Goal: Transaction & Acquisition: Purchase product/service

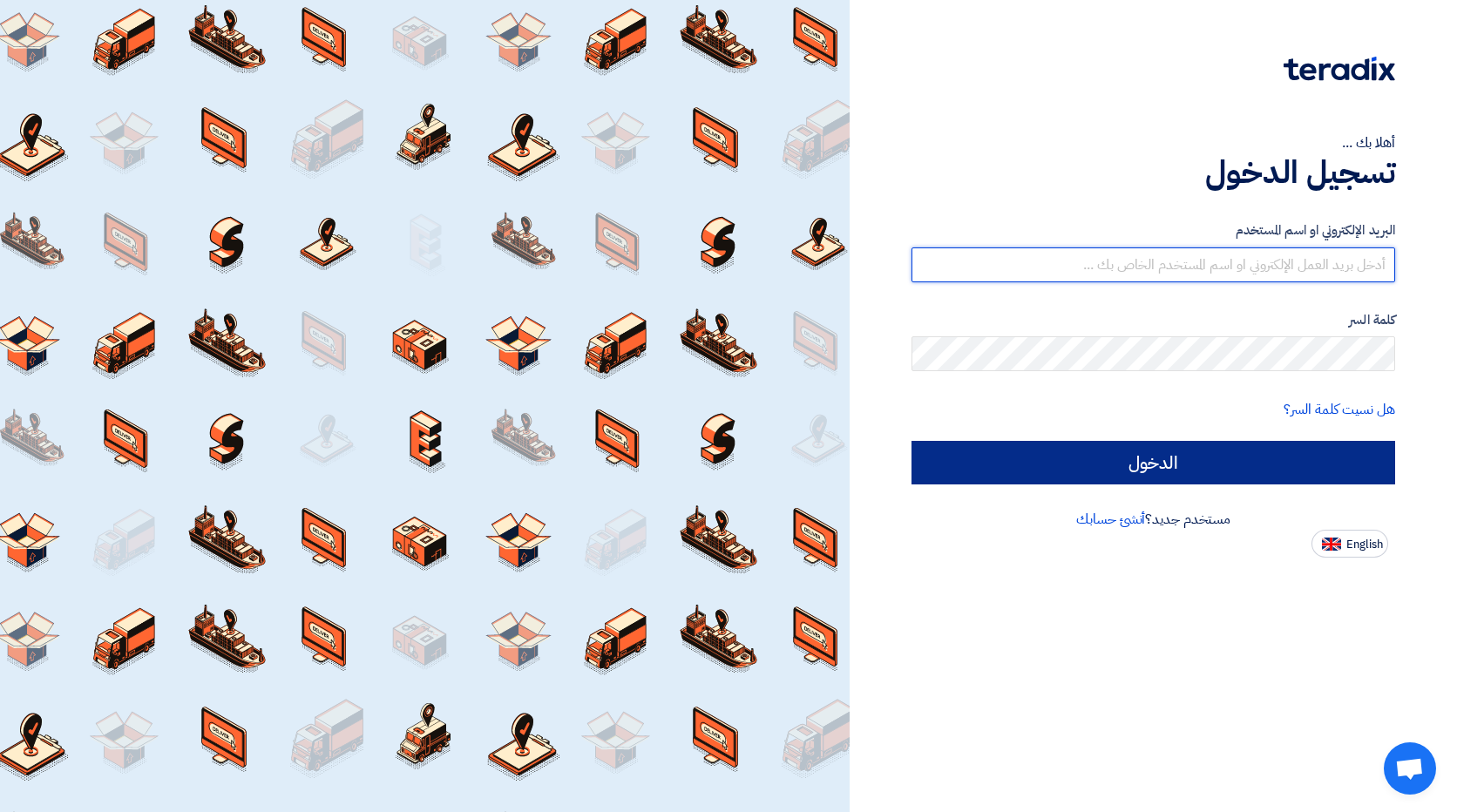
type input "[EMAIL_ADDRESS][DOMAIN_NAME]"
click at [955, 449] on input "الدخول" at bounding box center [1153, 463] width 483 height 43
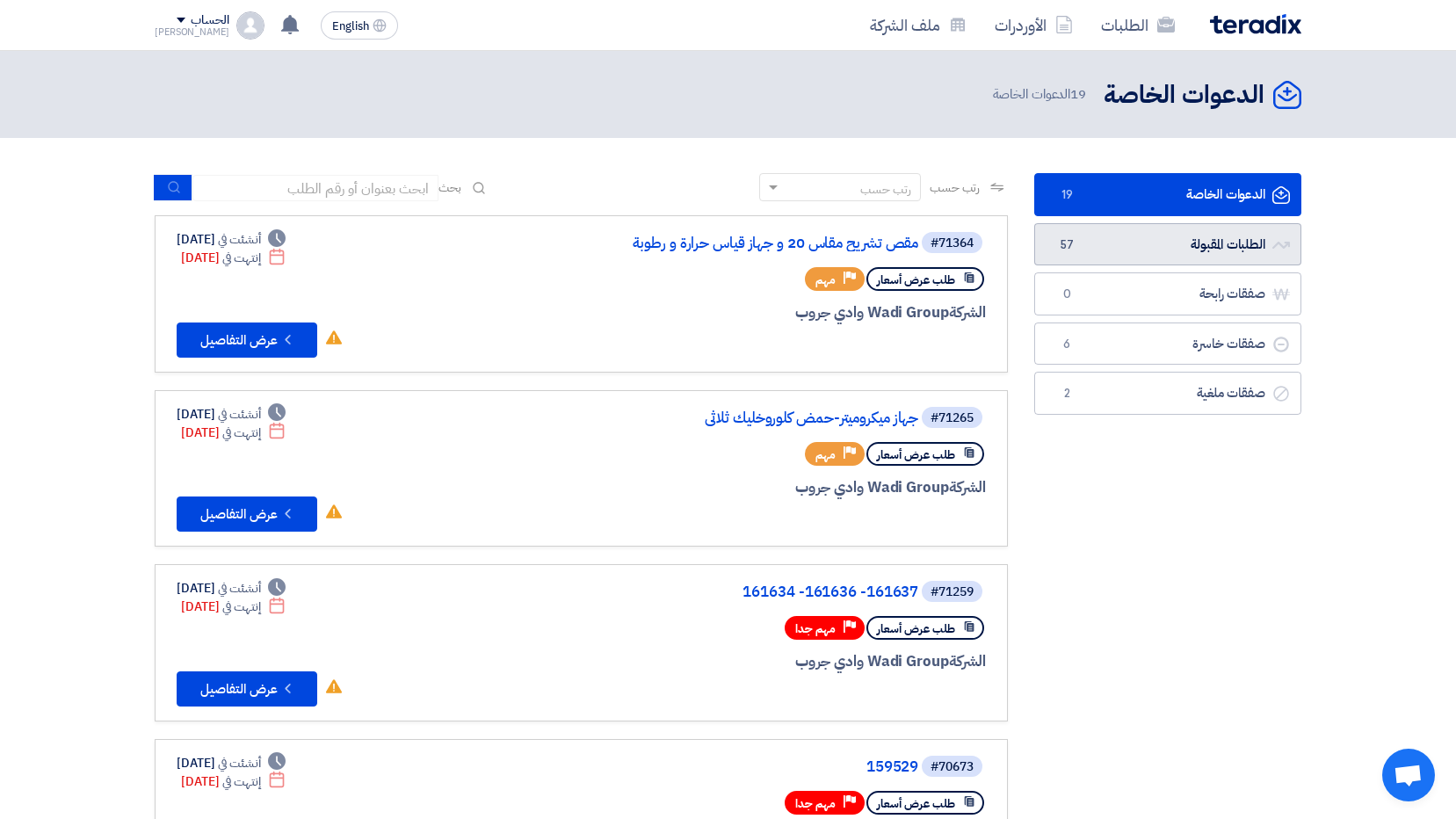
click at [1128, 238] on link "الطلبات المقبولة الطلبات المقبولة 57" at bounding box center [1167, 244] width 267 height 43
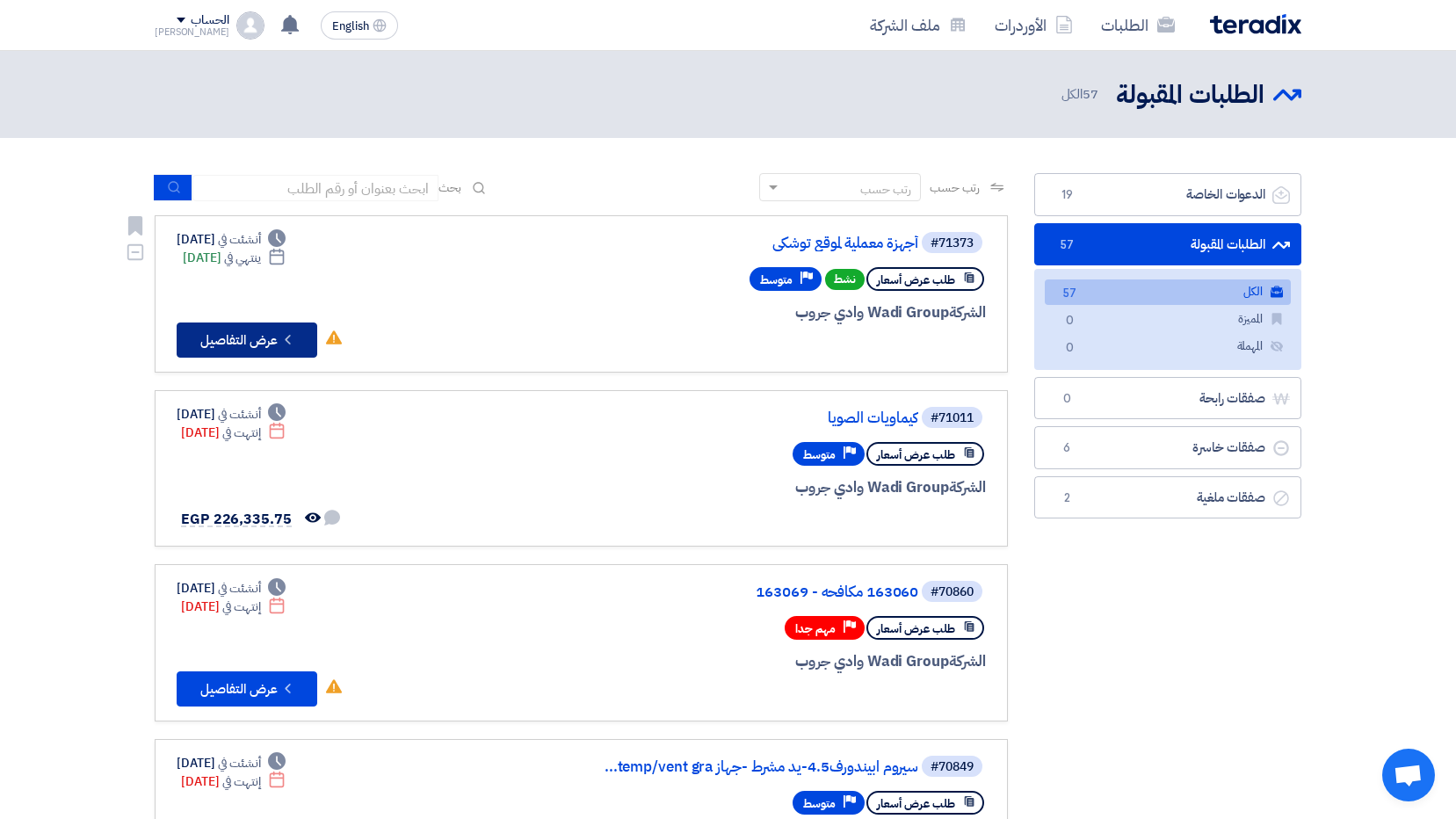
click at [262, 329] on button "Check details عرض التفاصيل" at bounding box center [247, 339] width 141 height 35
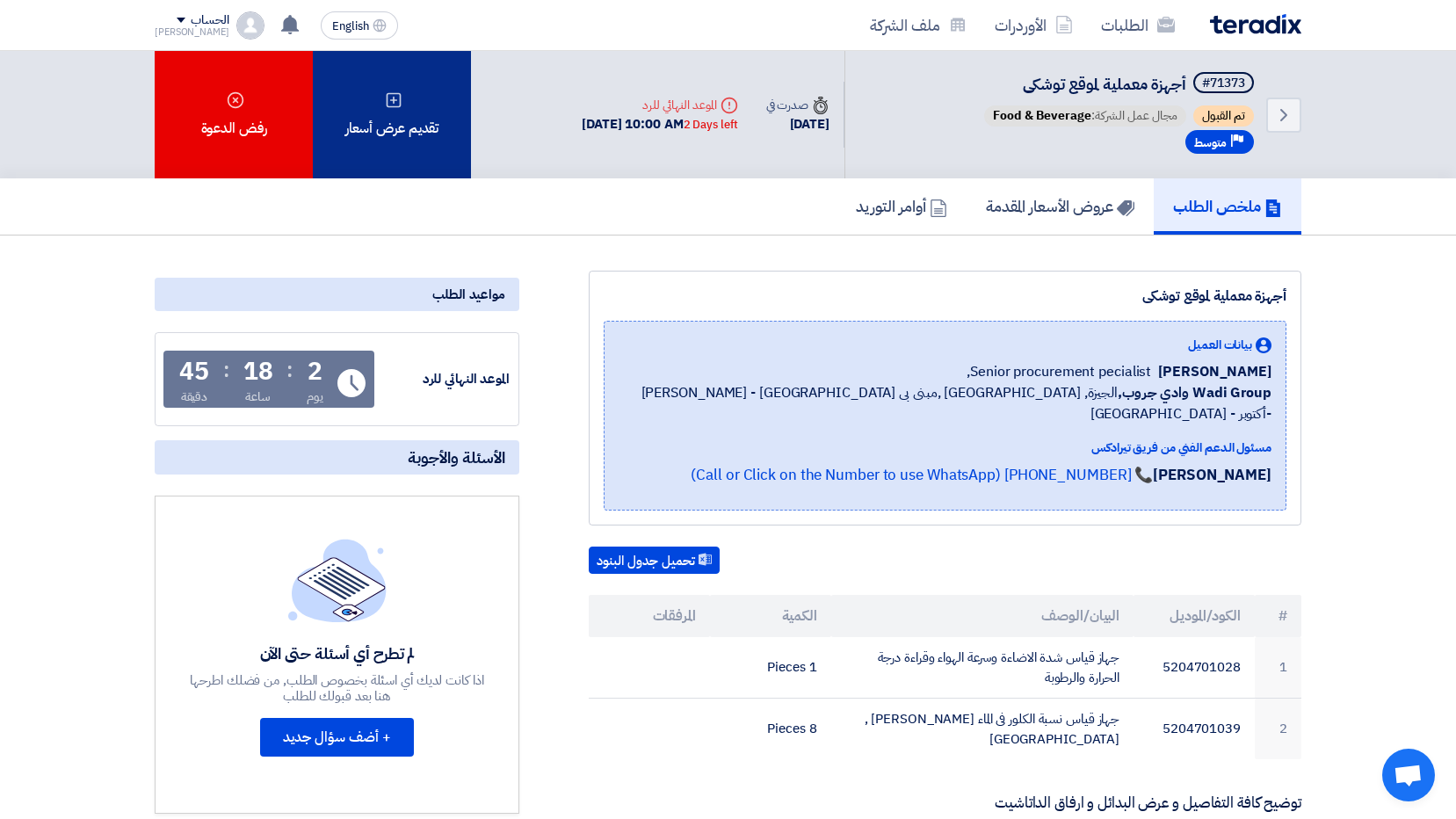
click at [391, 130] on div "تقديم عرض أسعار" at bounding box center [392, 115] width 158 height 127
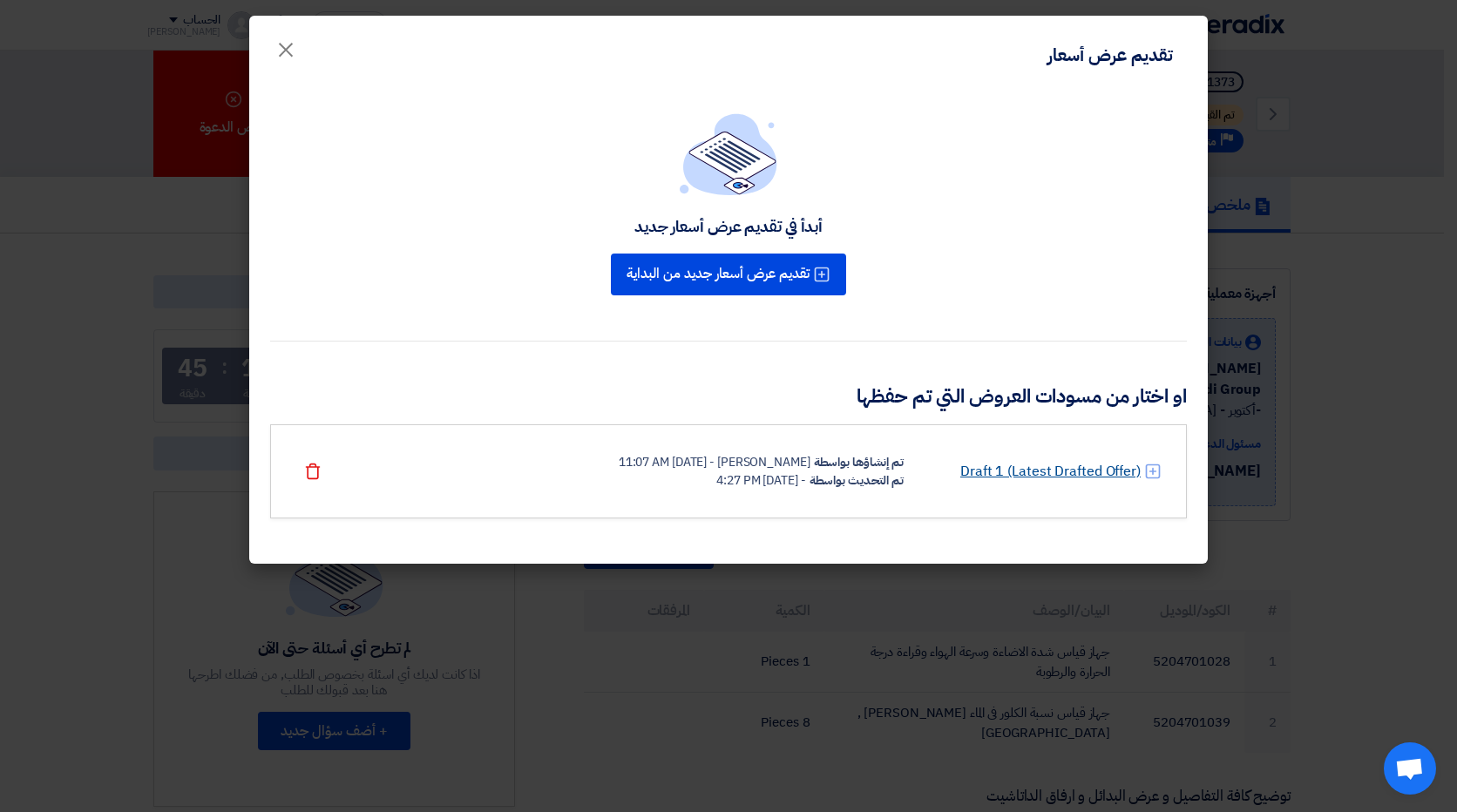
click at [1046, 474] on link "Draft 1 (Latest Drafted Offer)" at bounding box center [1050, 471] width 180 height 21
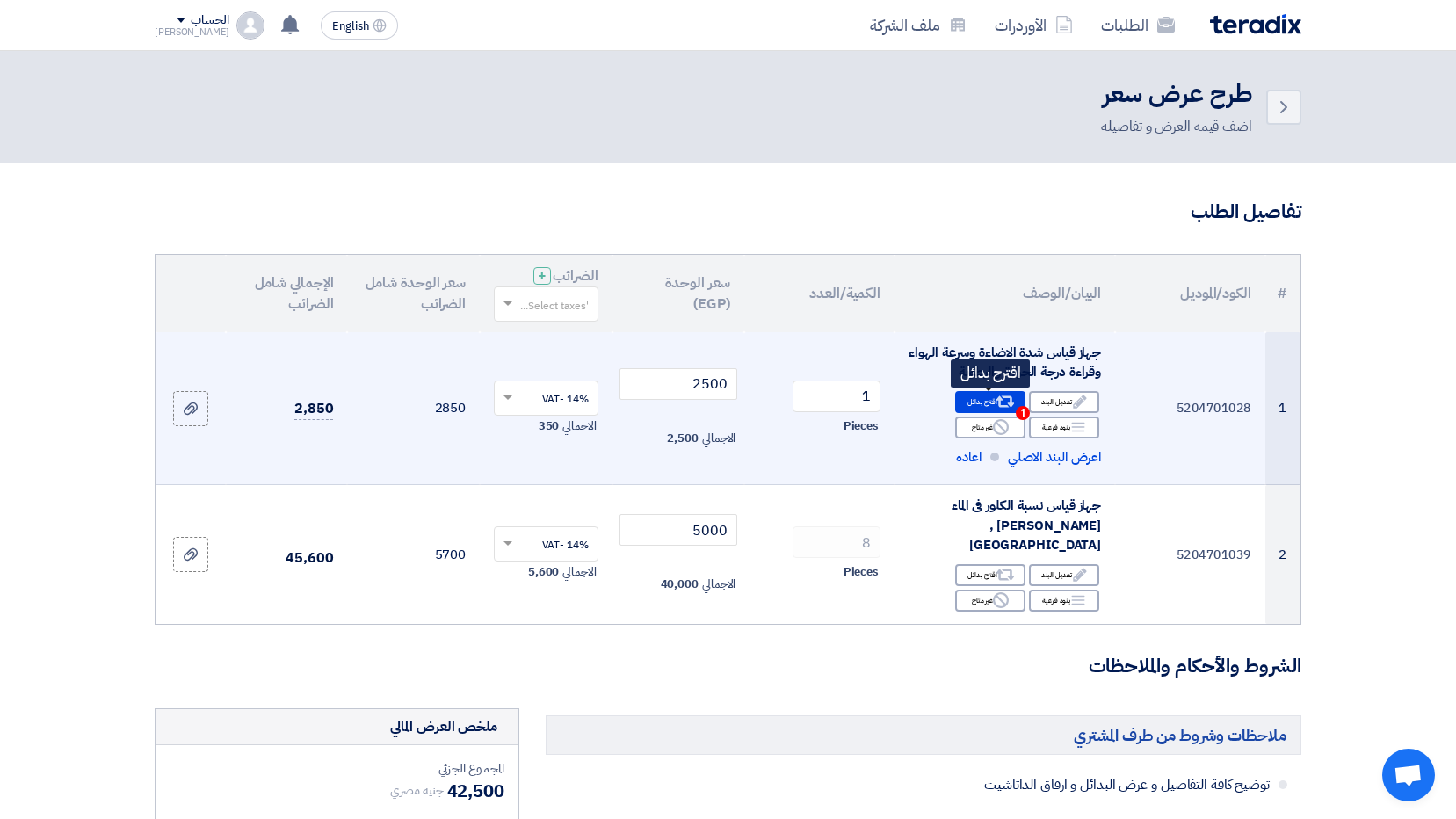
click at [985, 401] on div "Alternative اقترح بدائل 1" at bounding box center [990, 401] width 70 height 22
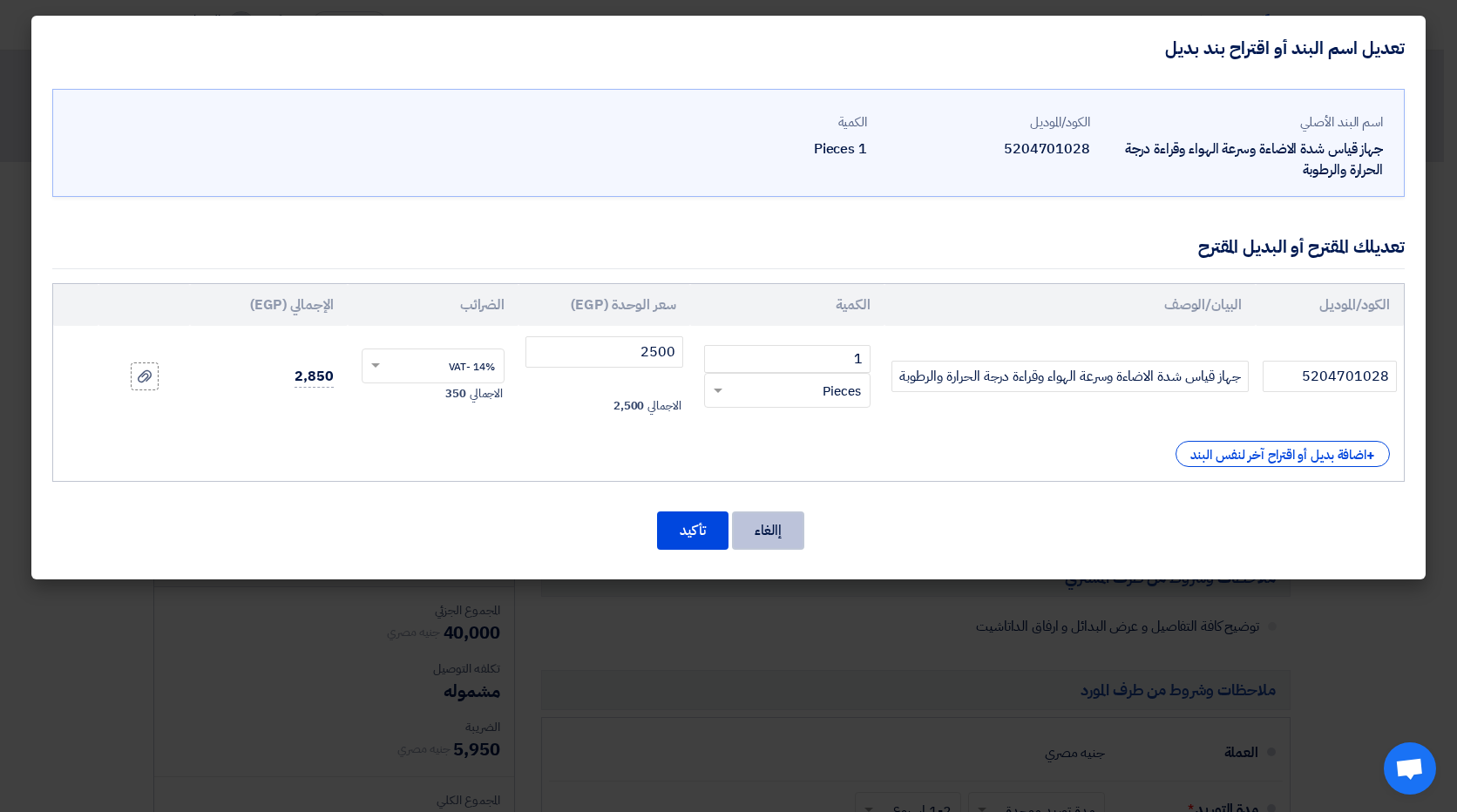
click at [782, 523] on button "إالغاء" at bounding box center [767, 530] width 73 height 39
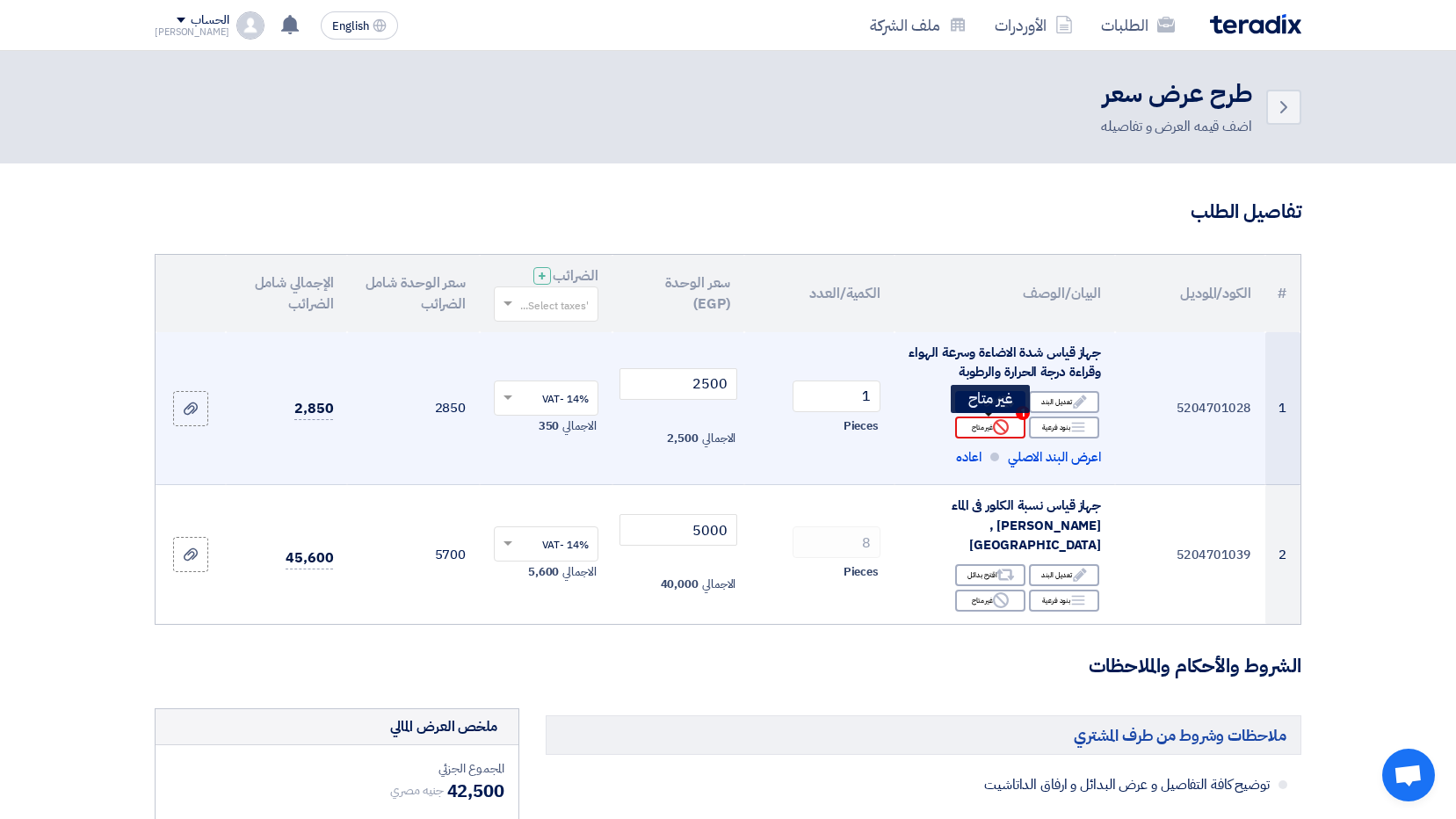
click at [984, 432] on div "Reject غير متاح" at bounding box center [990, 427] width 70 height 22
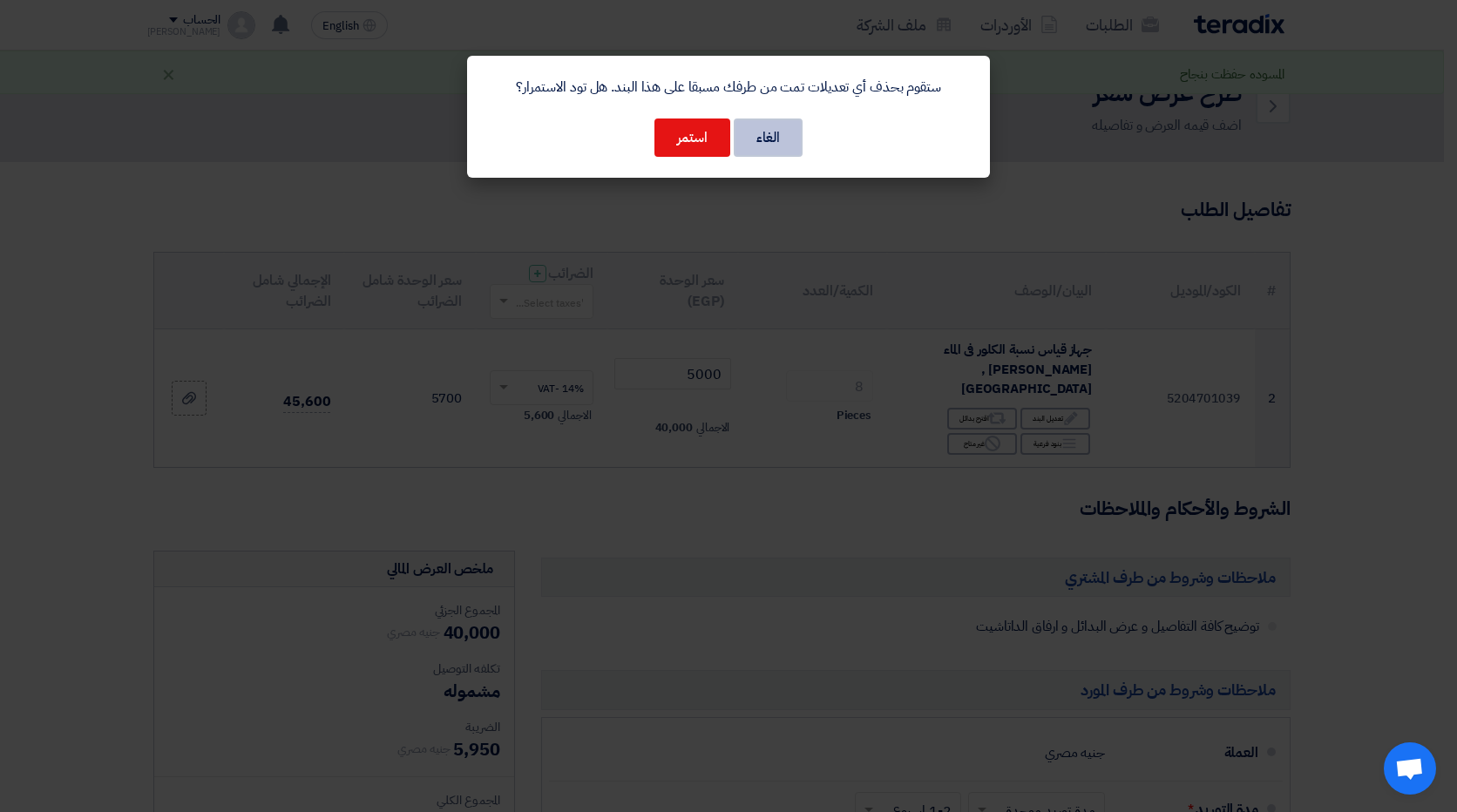
click at [762, 141] on button "الغاء" at bounding box center [767, 138] width 69 height 39
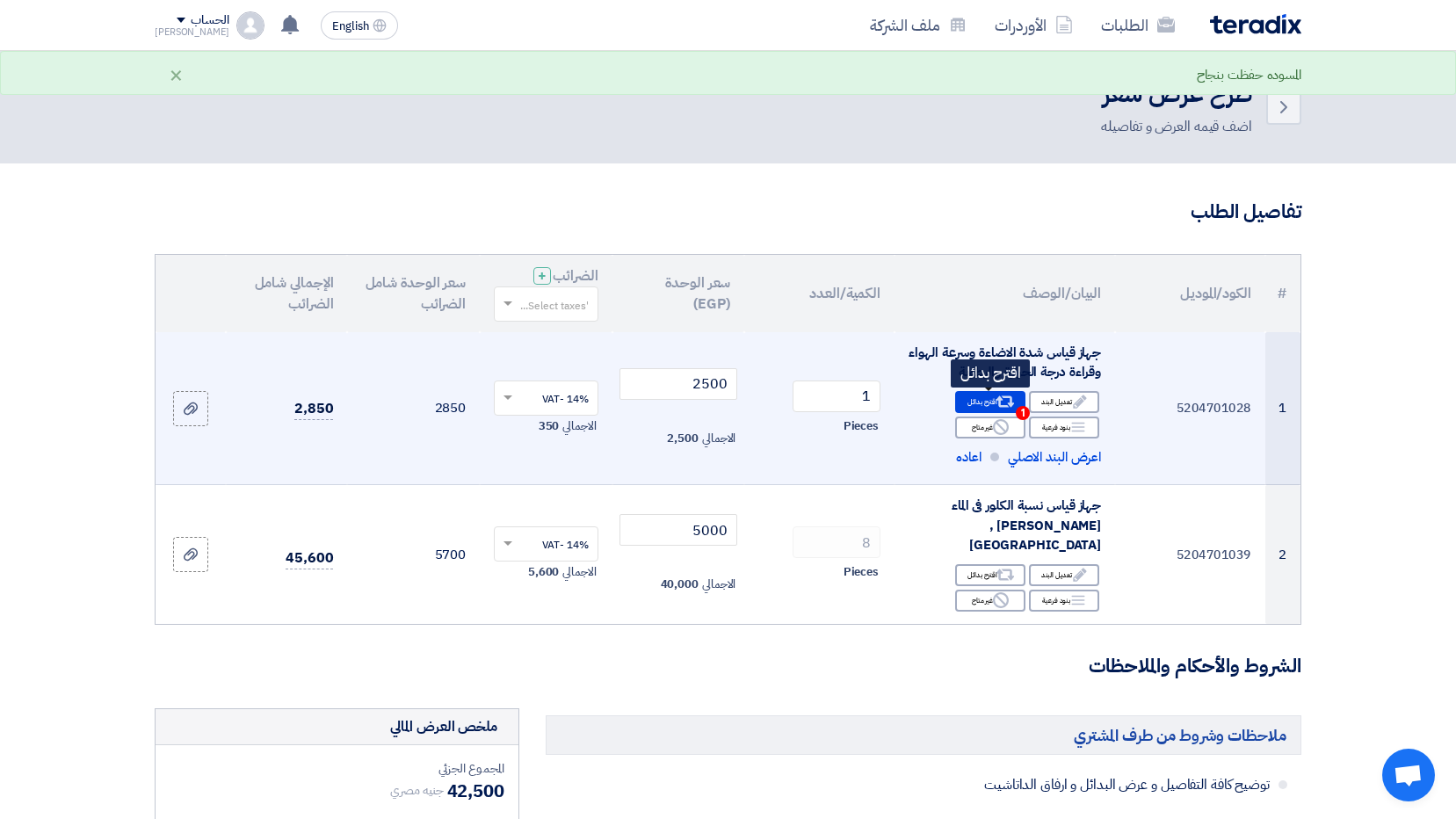
click at [1002, 399] on use at bounding box center [1005, 402] width 18 height 11
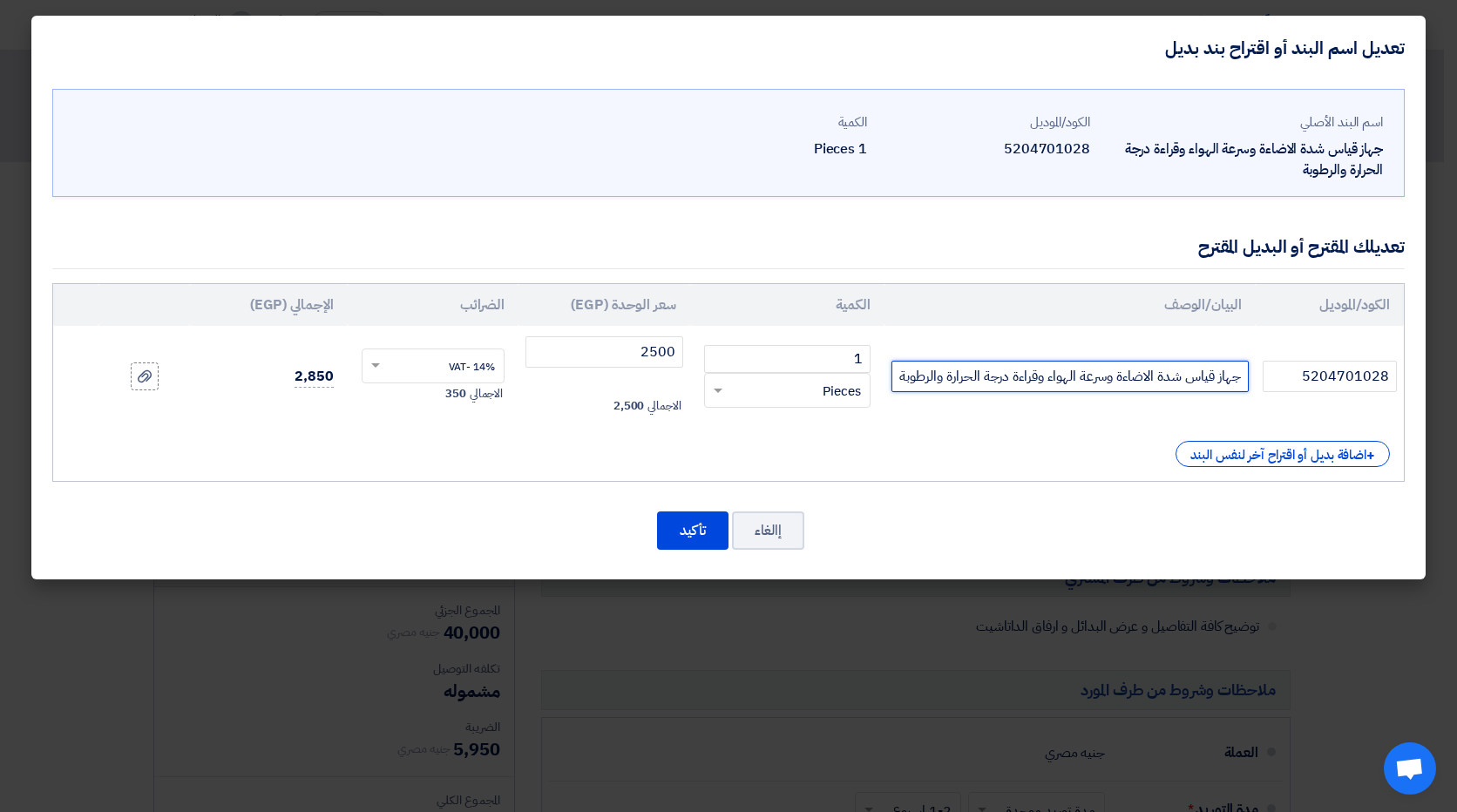
drag, startPoint x: 1108, startPoint y: 377, endPoint x: 1042, endPoint y: 376, distance: 66.0
click at [1042, 376] on input "جهاز قياس شدة الاضاءة وسرعة الهواء وقراءة درجة الحرارة والرطوبة" at bounding box center [1070, 376] width 357 height 31
drag, startPoint x: 1000, startPoint y: 380, endPoint x: 932, endPoint y: 380, distance: 68.0
click at [932, 380] on input "جهاز قياس شدة الاضاءة وقراءة درجة الحرارة والرطوبة" at bounding box center [1070, 376] width 357 height 31
type input "جهاز قياس شدة الاضاءة وقراءة درجة الحرارة"
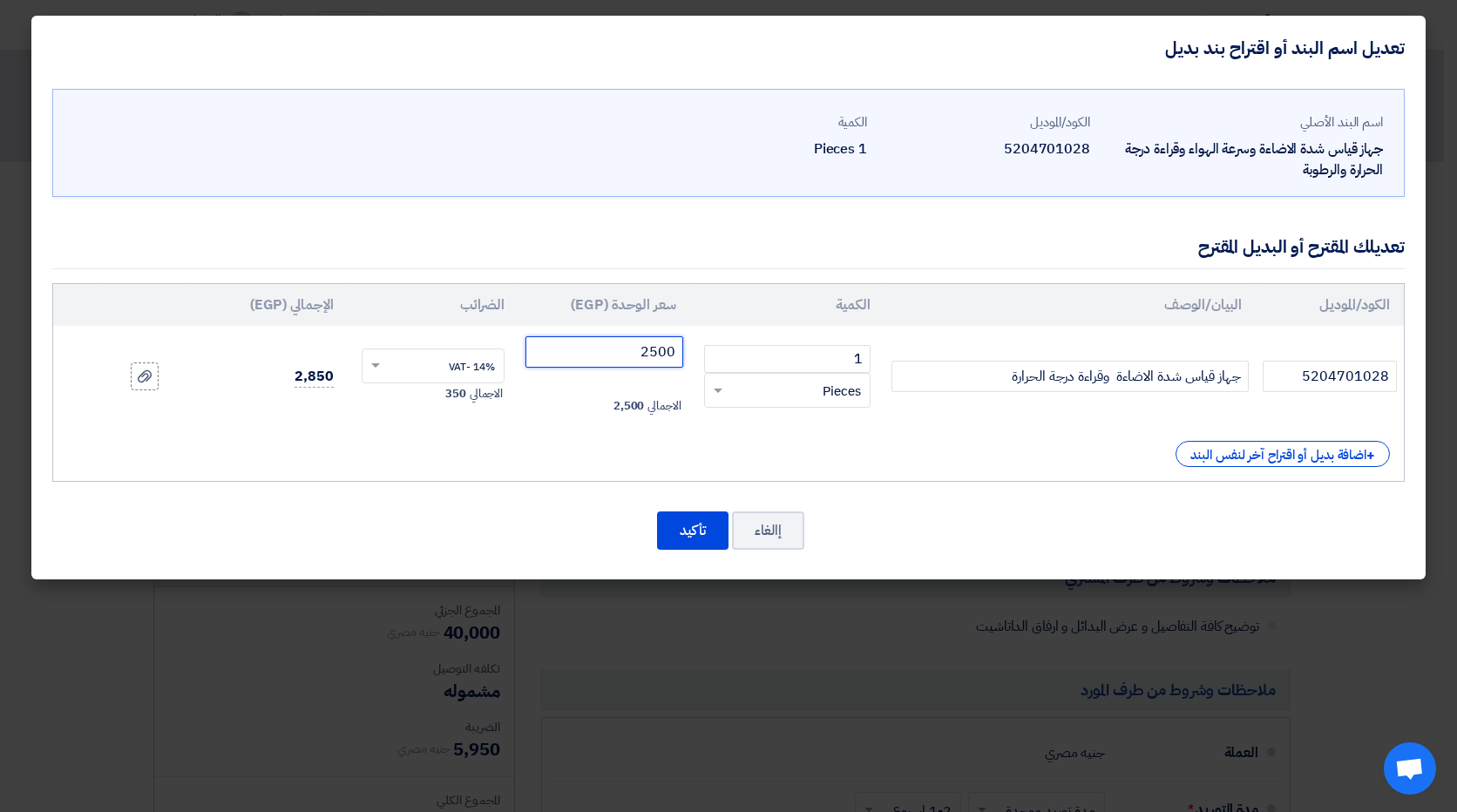
click at [656, 356] on input "2500" at bounding box center [603, 351] width 157 height 31
type input "3070.175"
click at [682, 537] on button "تأكيد" at bounding box center [693, 530] width 72 height 39
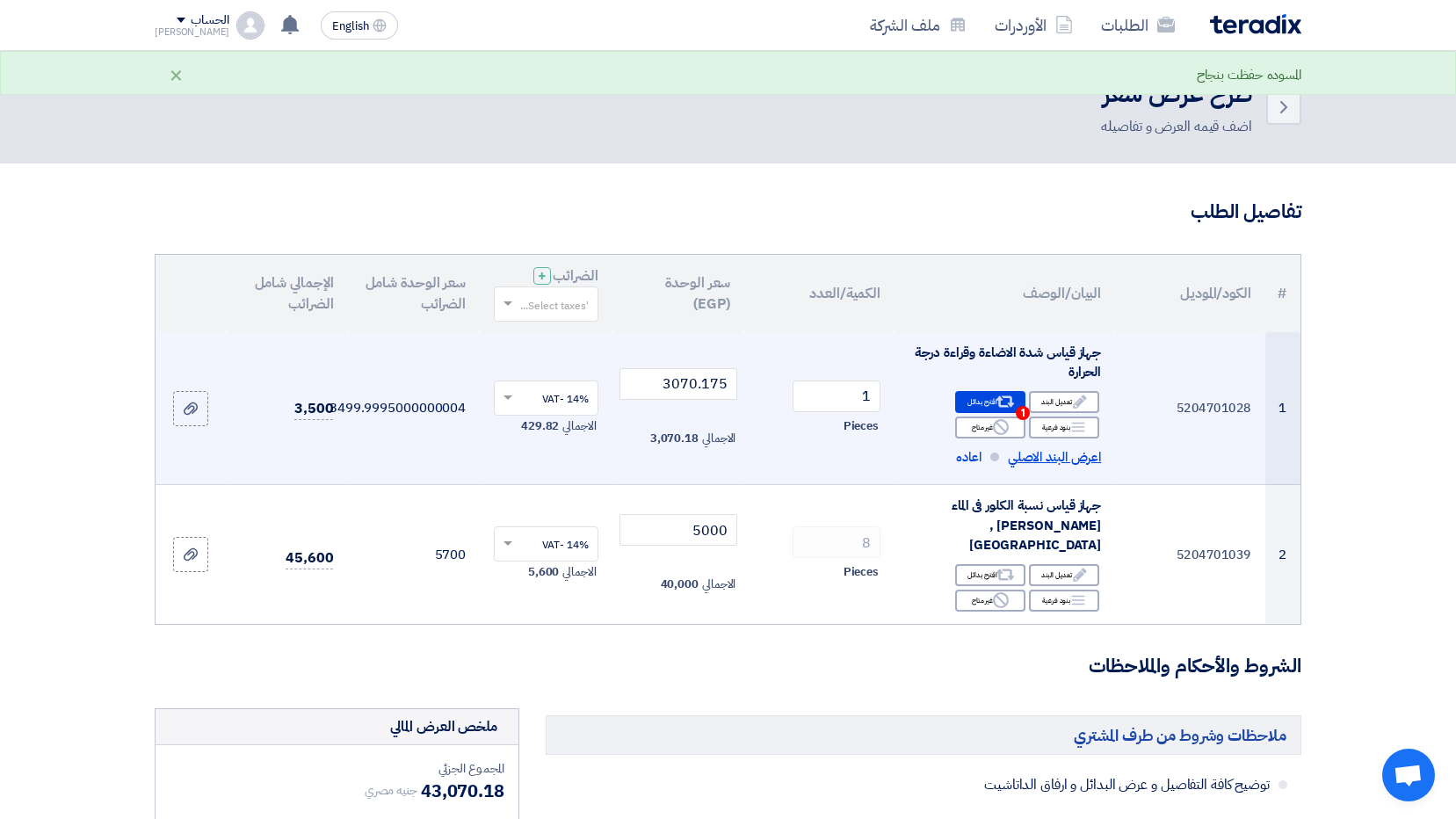
click at [1036, 459] on span "اعرض البند الاصلي" at bounding box center [1054, 456] width 93 height 20
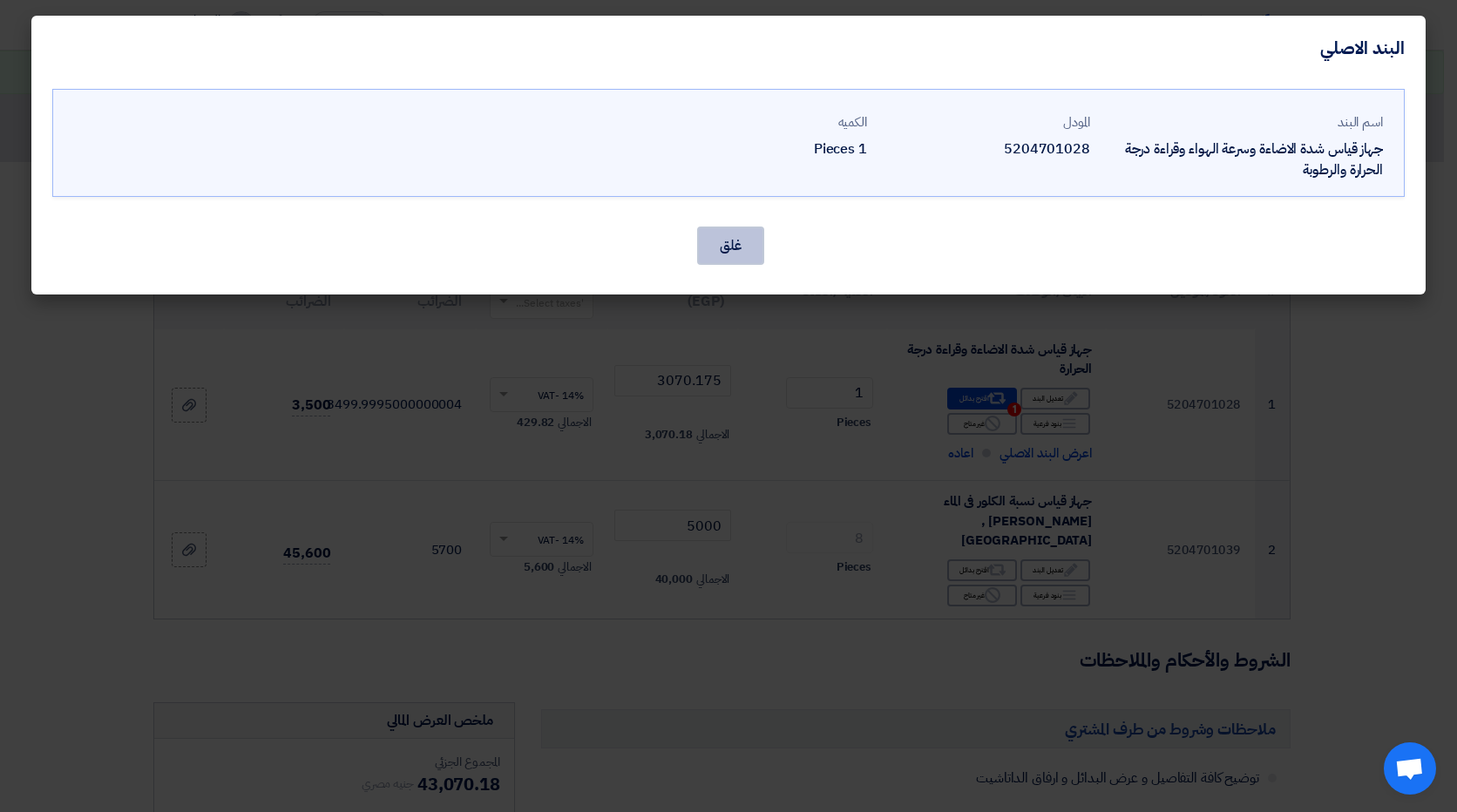
click at [738, 250] on button "غلق" at bounding box center [729, 245] width 67 height 39
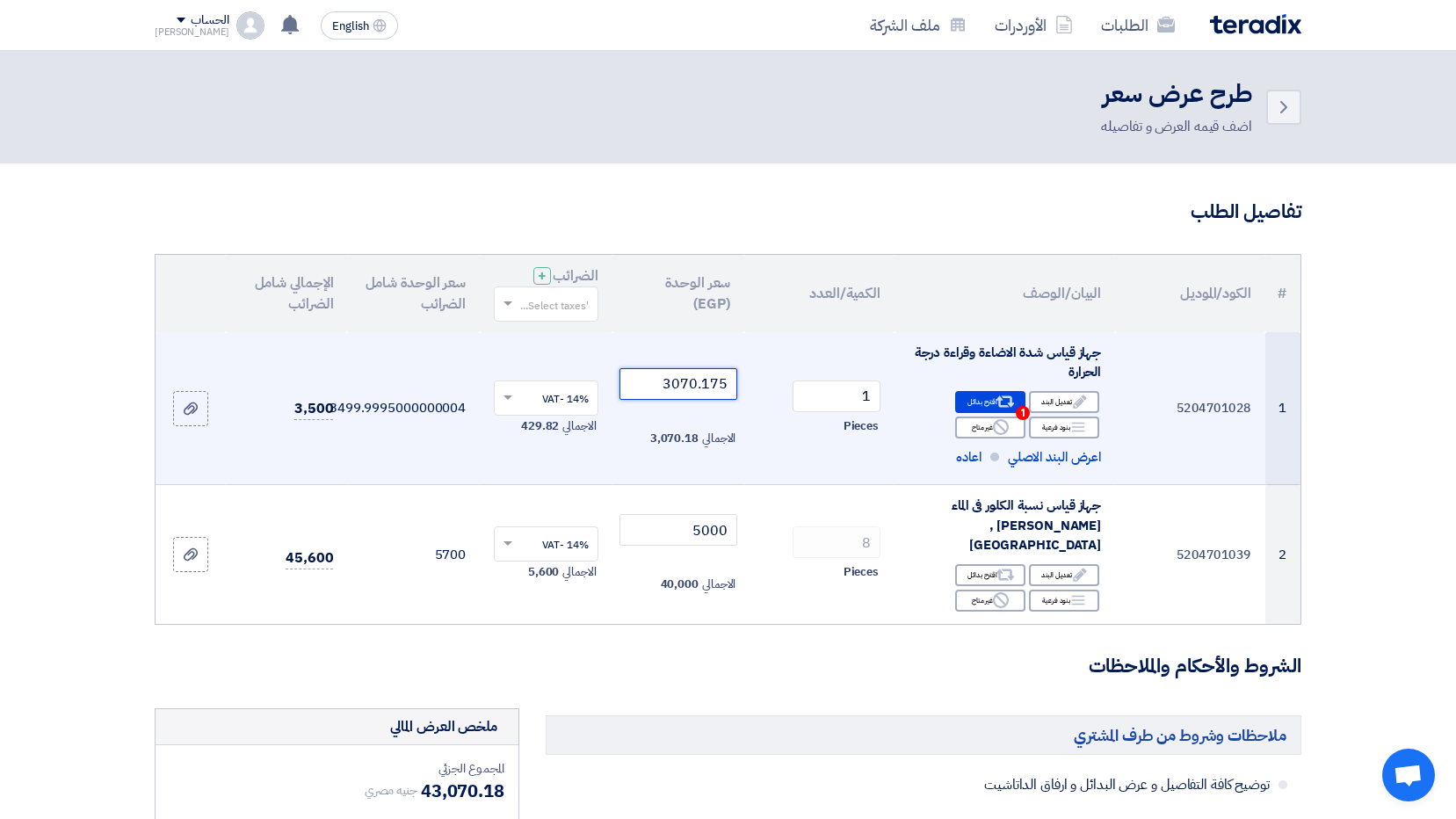
click at [721, 384] on input "3070.175" at bounding box center [679, 383] width 119 height 31
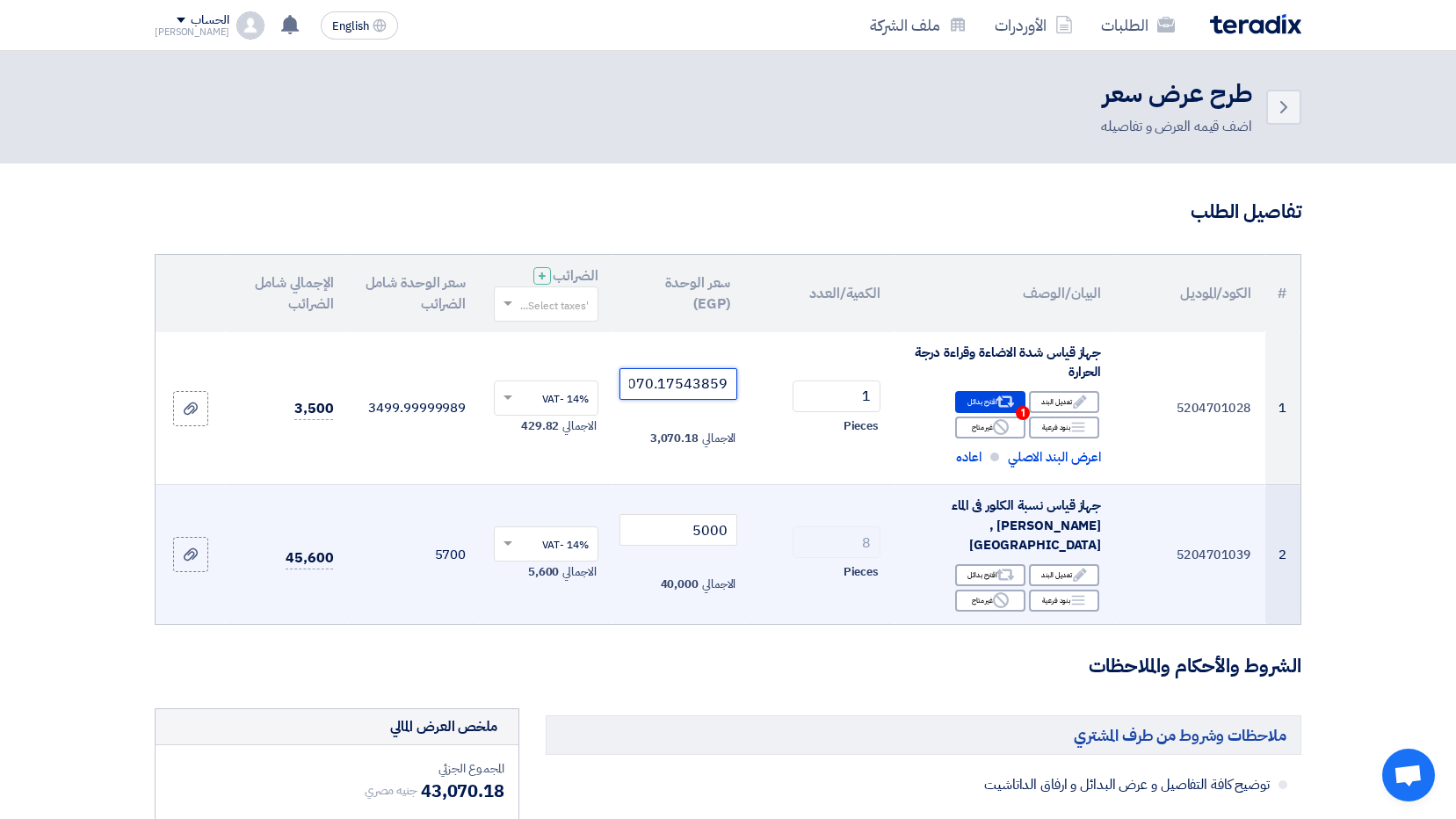
scroll to position [0, -6]
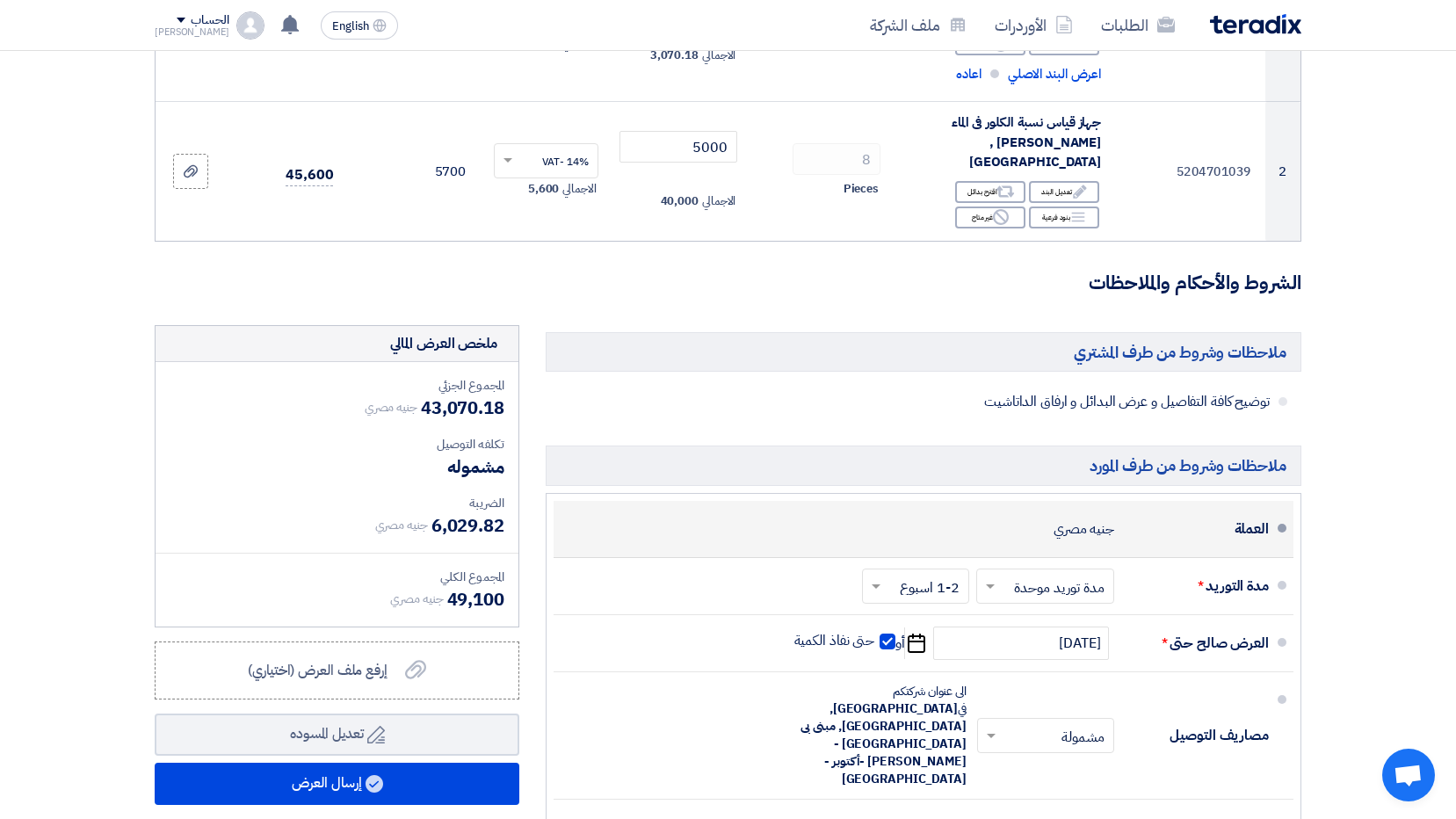
scroll to position [439, 0]
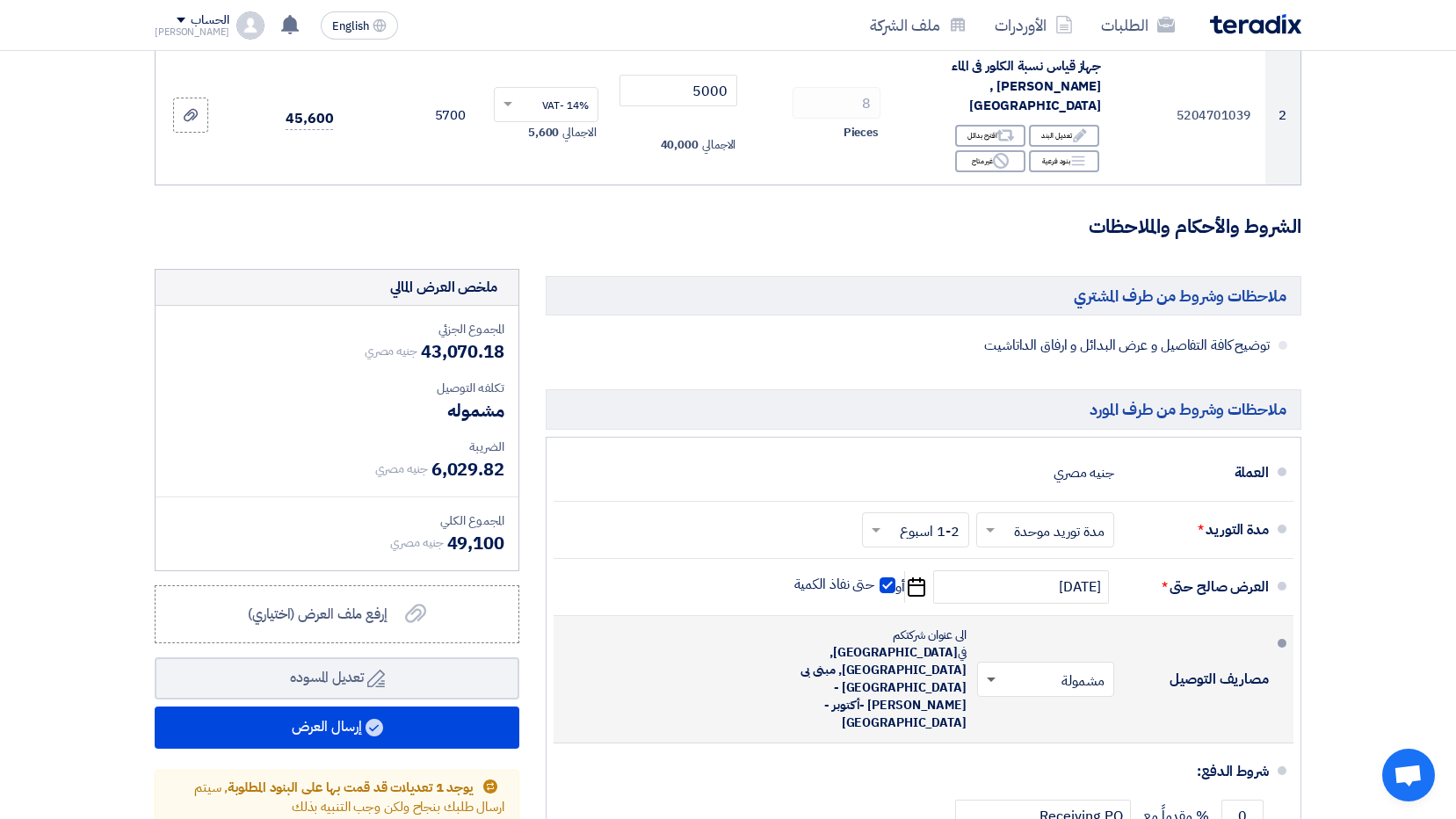
type input "3070.1755"
click at [993, 677] on span at bounding box center [990, 680] width 9 height 6
click at [1053, 738] on span "غير مشمولة" at bounding box center [1077, 749] width 62 height 21
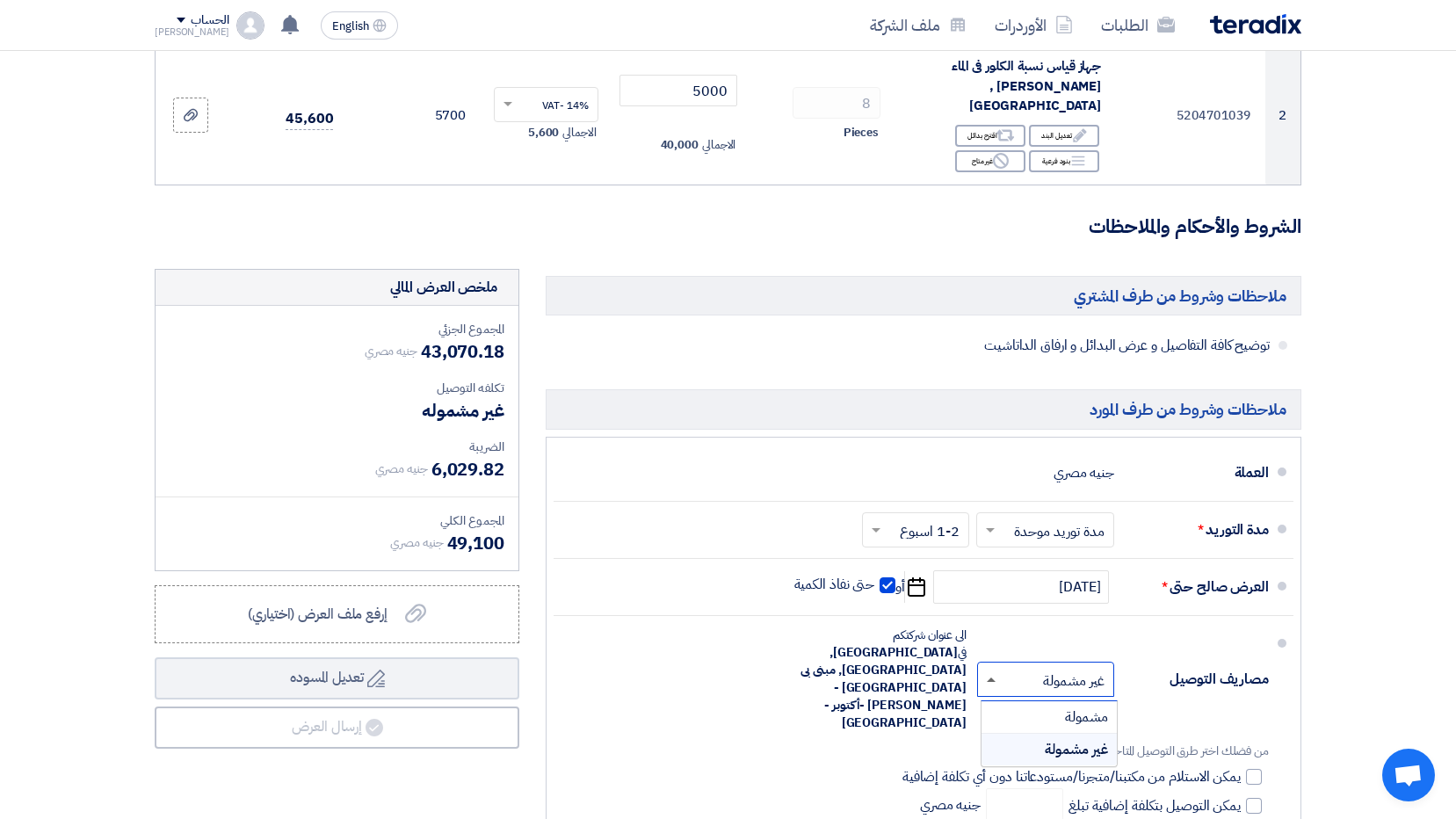
click at [987, 677] on span at bounding box center [990, 679] width 9 height 5
click at [1064, 706] on span "مشمولة" at bounding box center [1085, 716] width 43 height 21
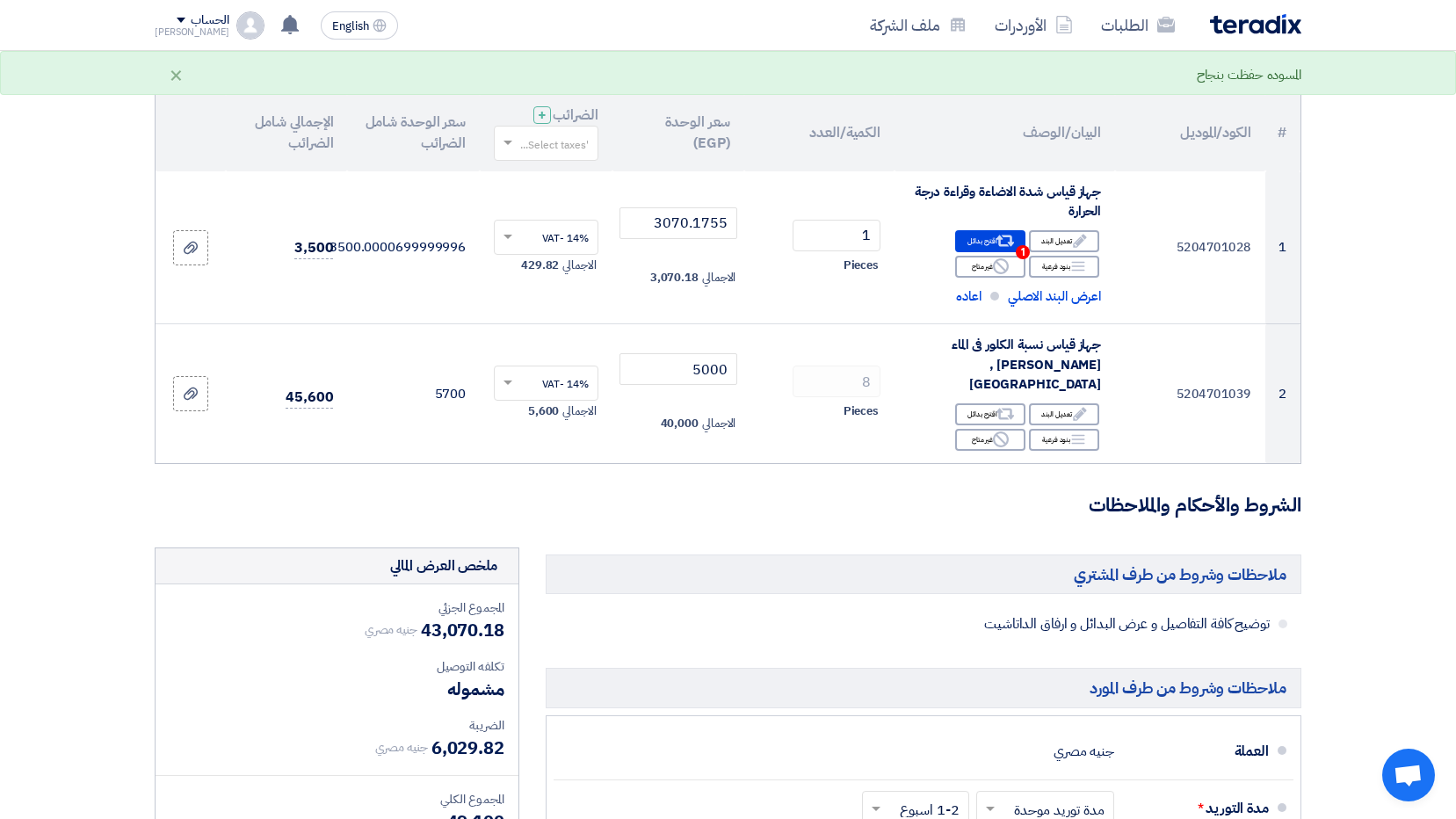
scroll to position [0, 0]
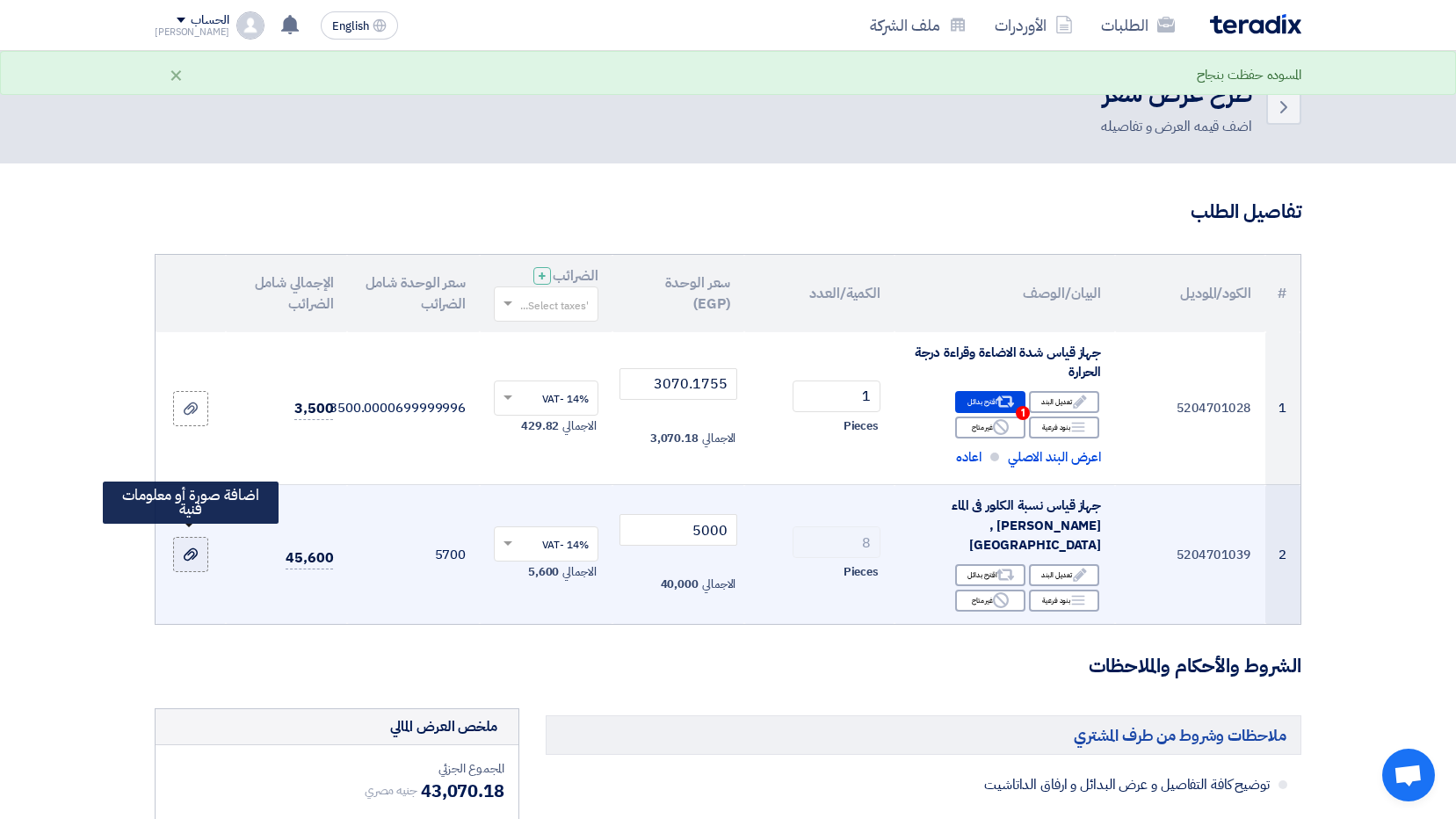
click at [180, 551] on label at bounding box center [190, 554] width 35 height 35
click at [0, 0] on input "file" at bounding box center [0, 0] width 0 height 0
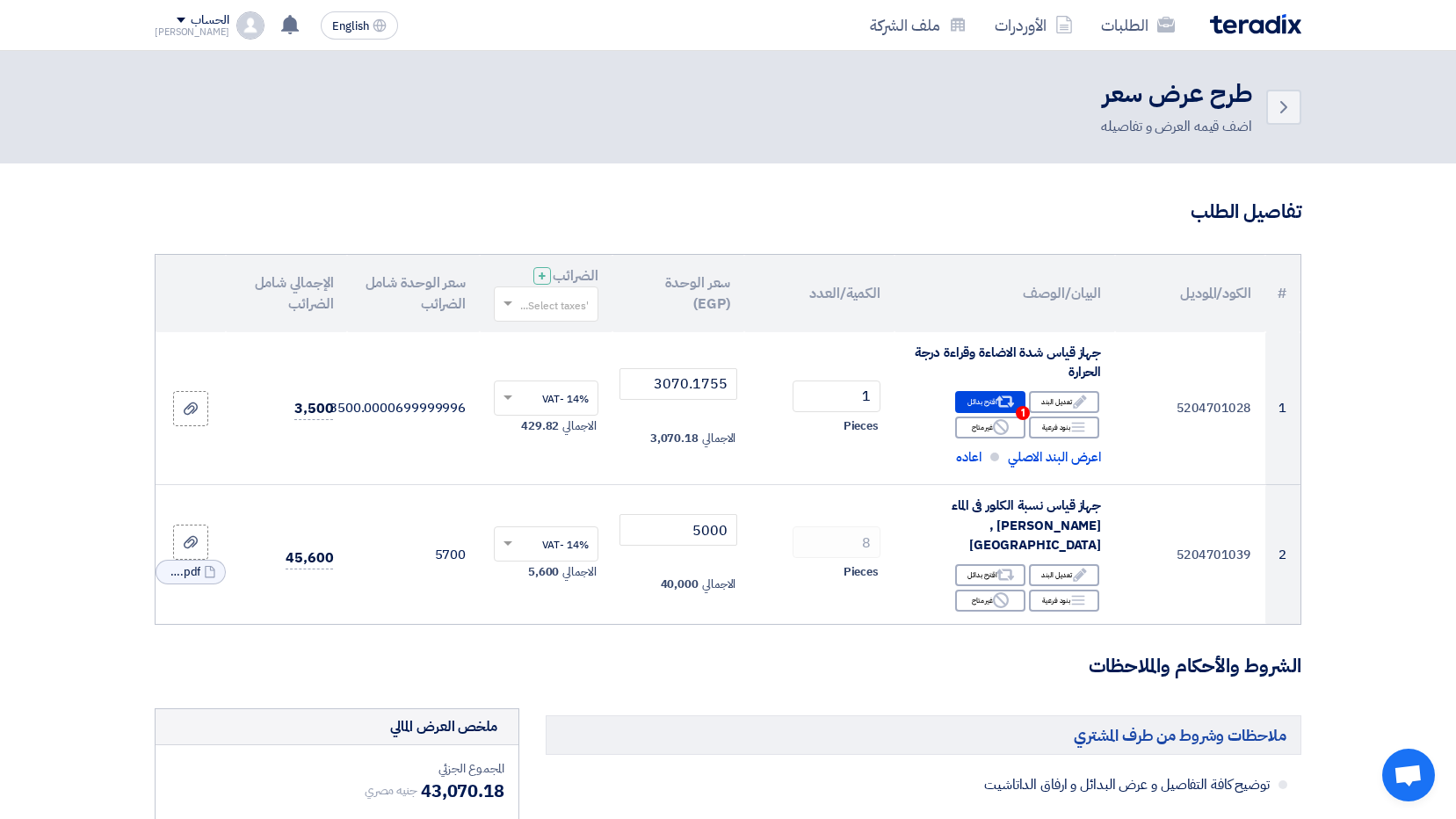
drag, startPoint x: 57, startPoint y: 493, endPoint x: 42, endPoint y: 502, distance: 17.5
click at [57, 493] on section "تفاصيل الطلب # الكود/الموديل البيان/الوصف الكمية/العدد سعر الوحدة (EGP) الضرائب…" at bounding box center [728, 827] width 1456 height 1327
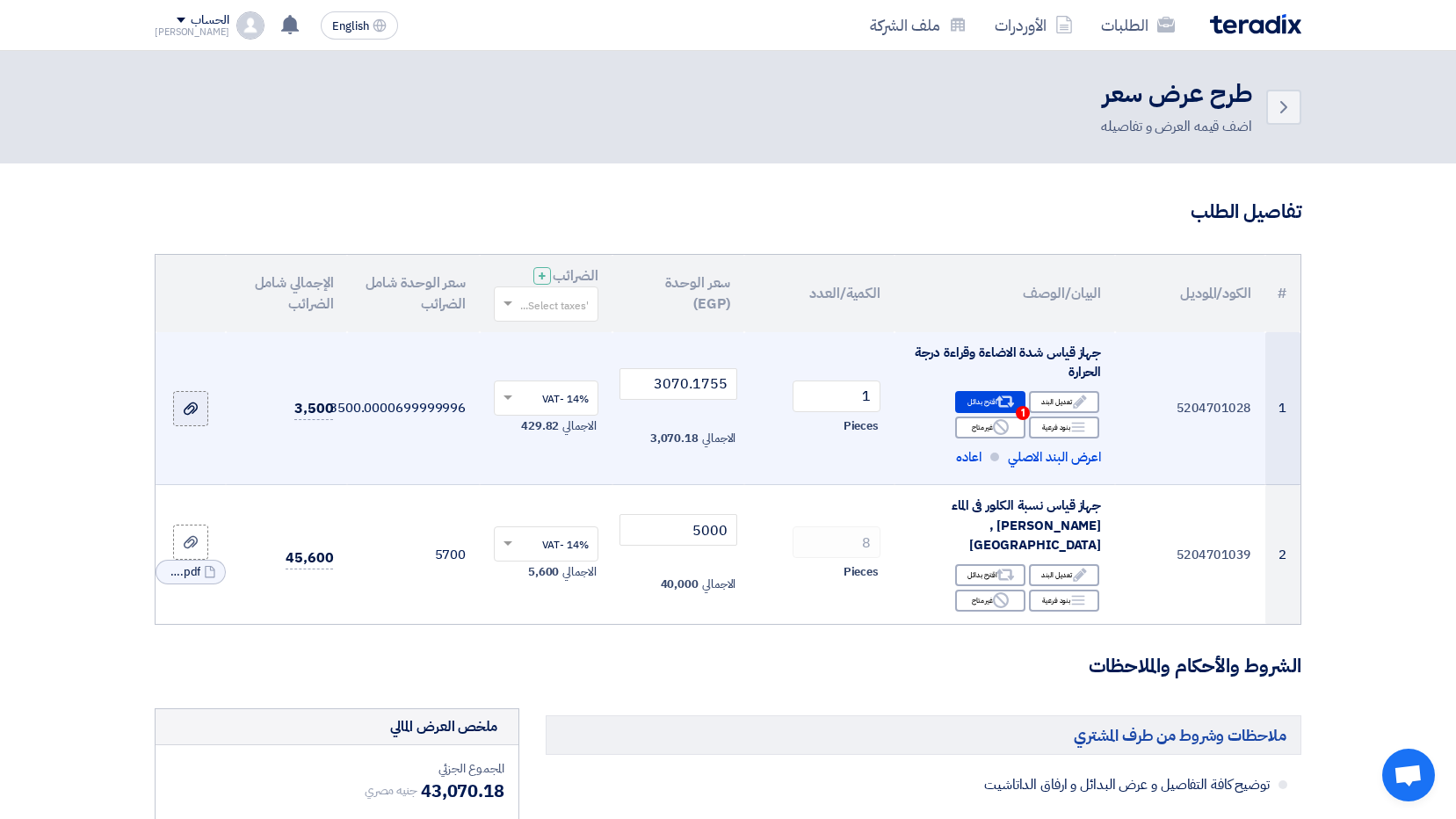
click at [199, 410] on div at bounding box center [190, 408] width 17 height 20
click at [0, 0] on input "file" at bounding box center [0, 0] width 0 height 0
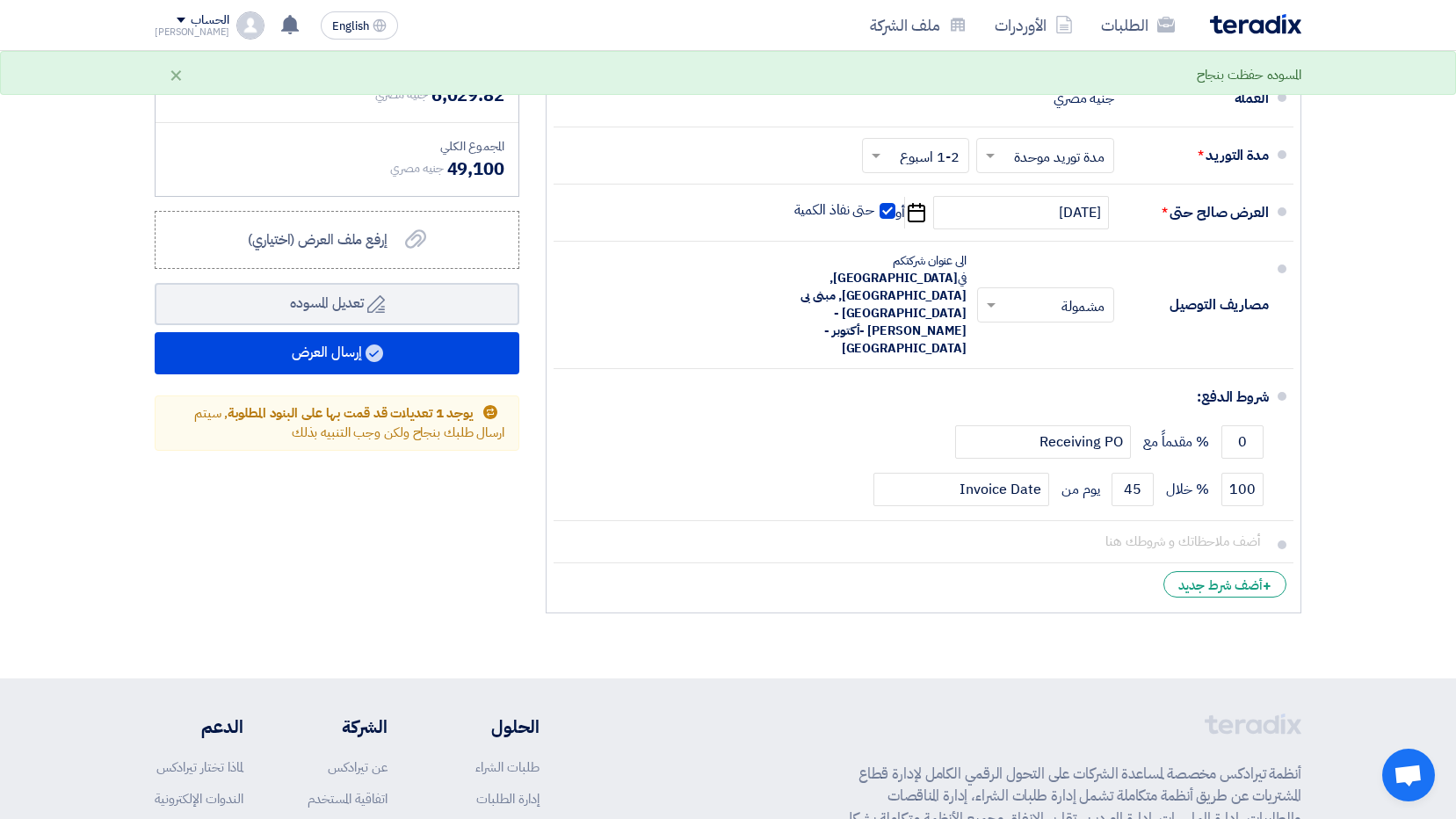
scroll to position [790, 0]
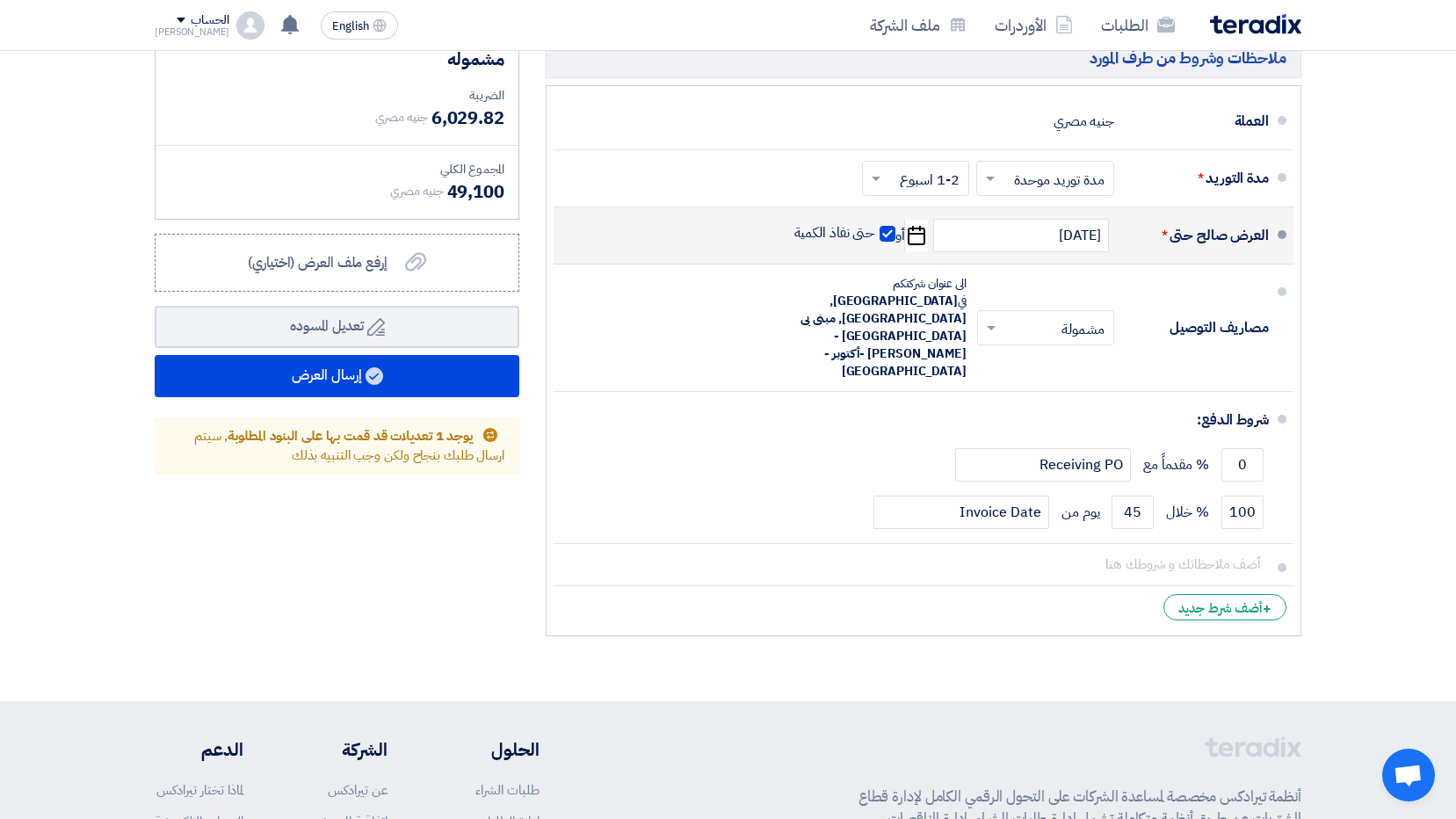
click at [917, 223] on icon "Pick a date" at bounding box center [915, 235] width 24 height 31
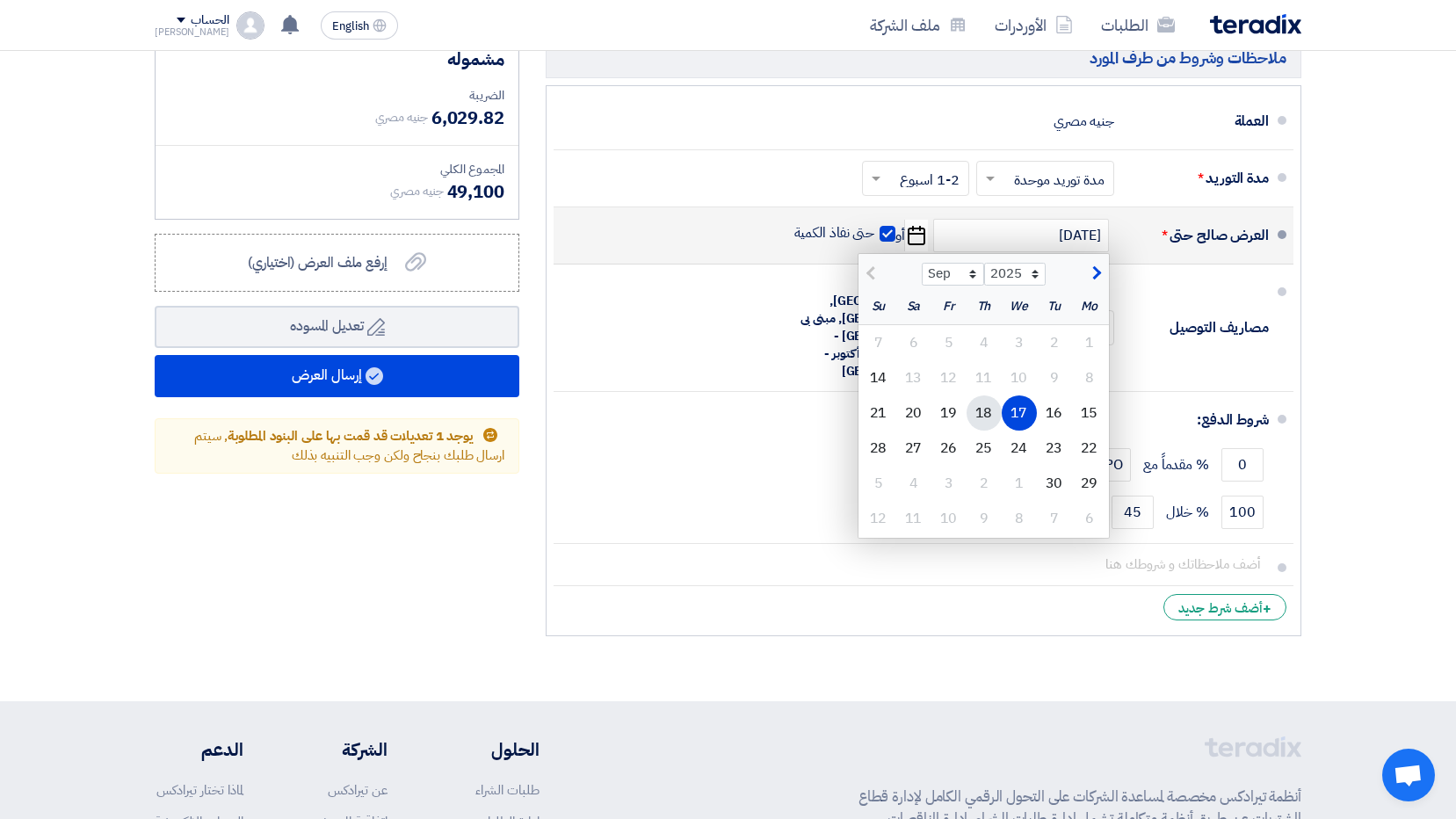
click at [982, 395] on div "18" at bounding box center [984, 412] width 35 height 35
type input "[DATE]"
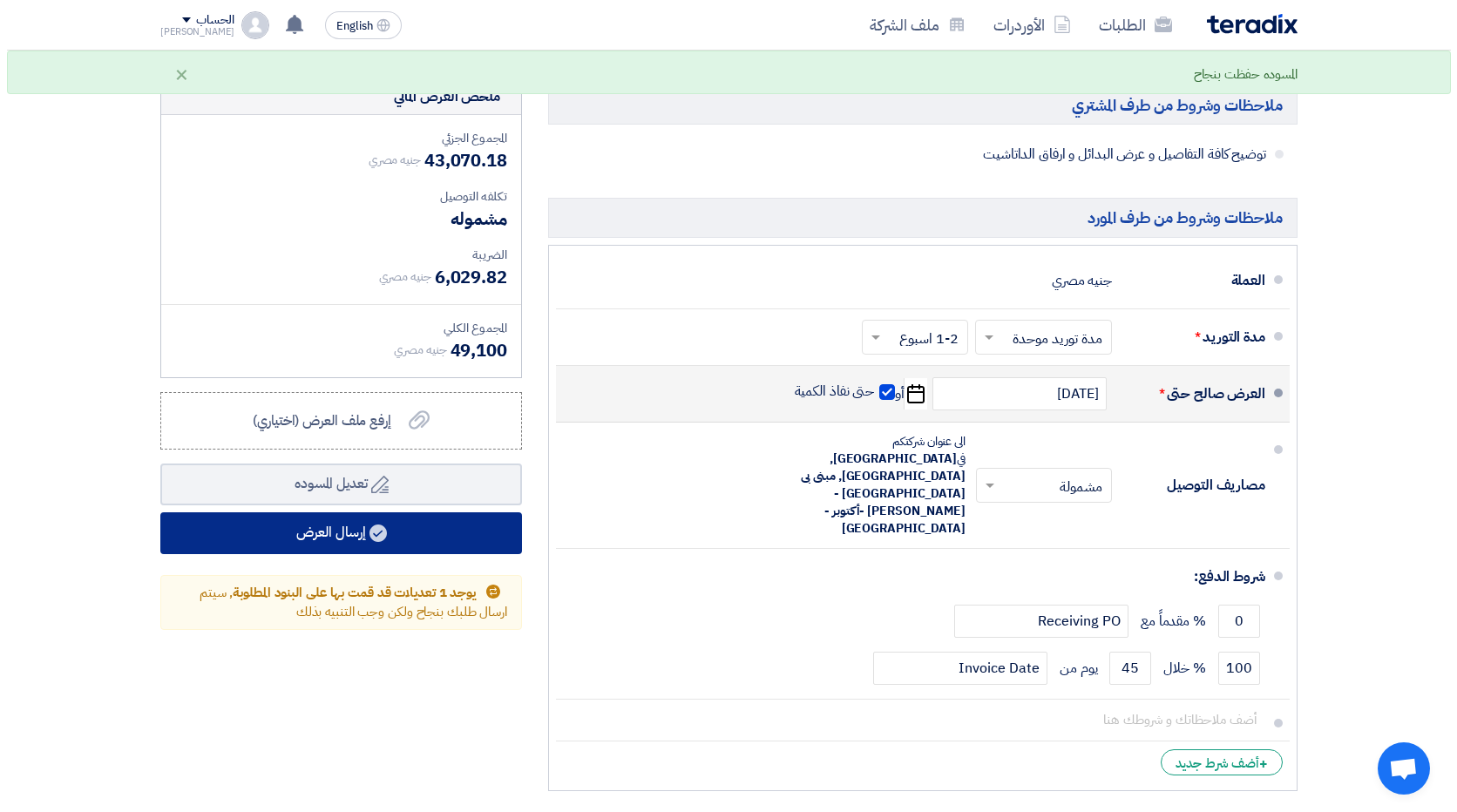
scroll to position [609, 0]
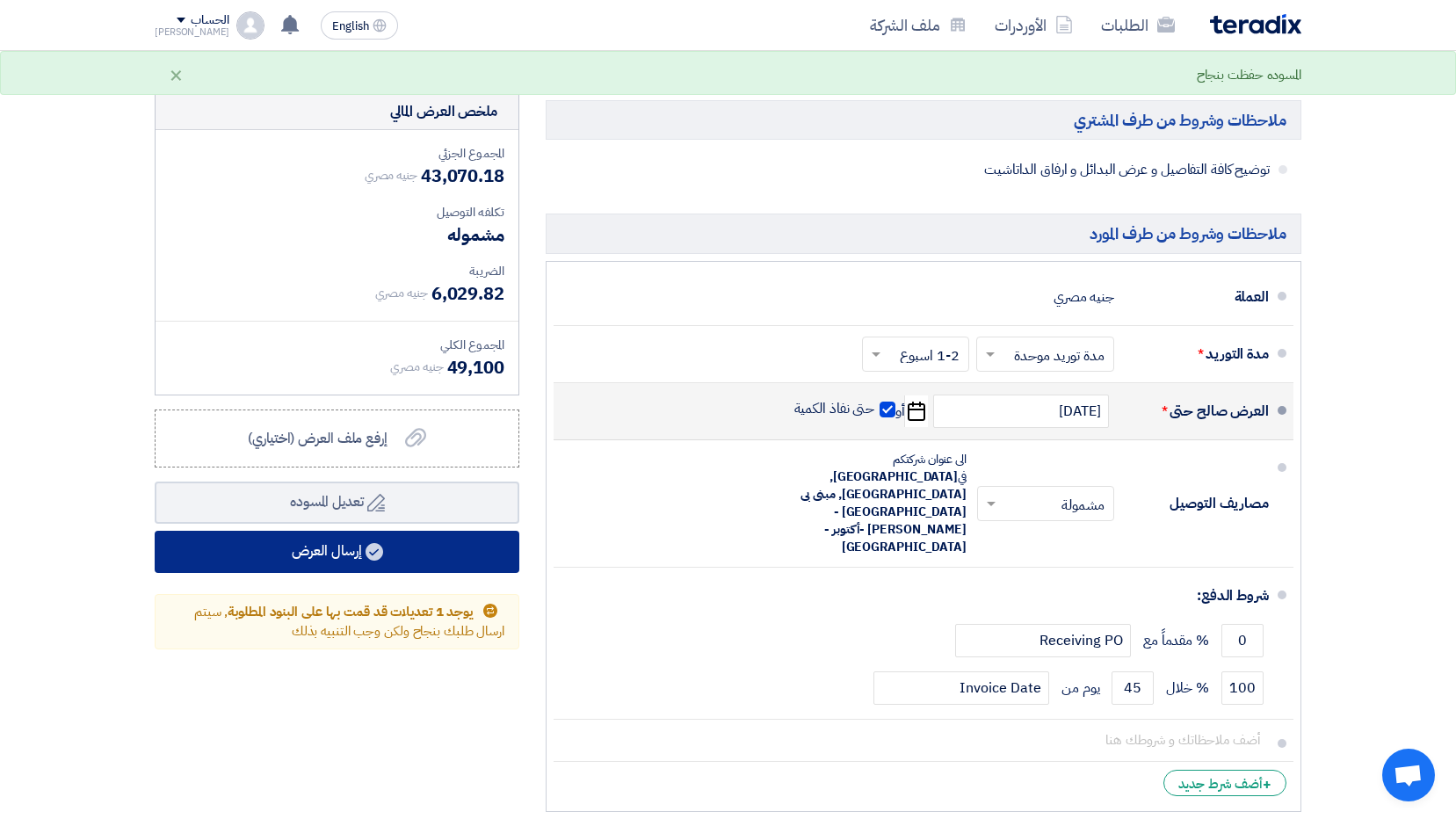
click at [443, 530] on button "إرسال العرض" at bounding box center [337, 551] width 365 height 42
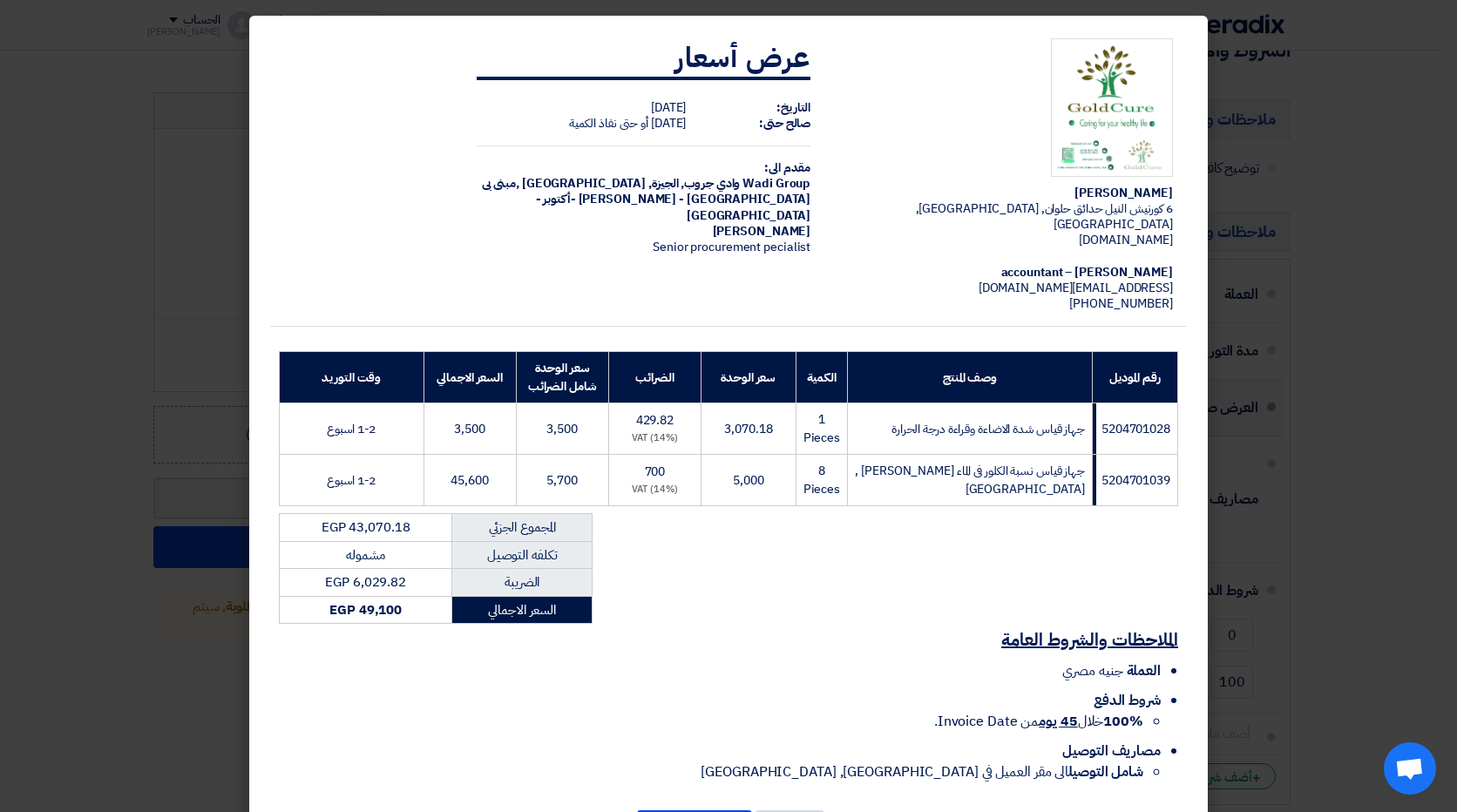
scroll to position [65, 0]
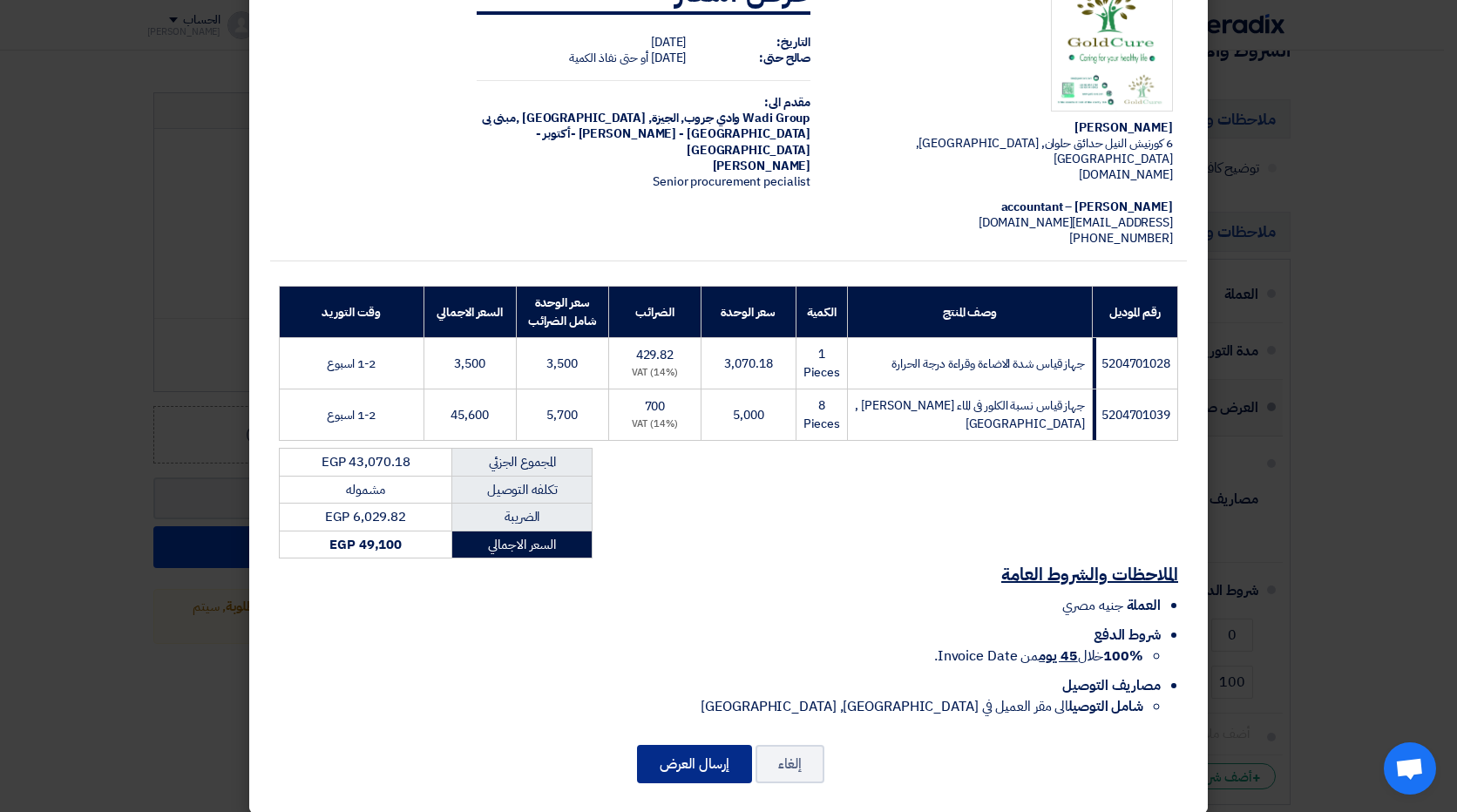
click at [726, 749] on button "إرسال العرض" at bounding box center [695, 763] width 115 height 39
